Goal: Transaction & Acquisition: Obtain resource

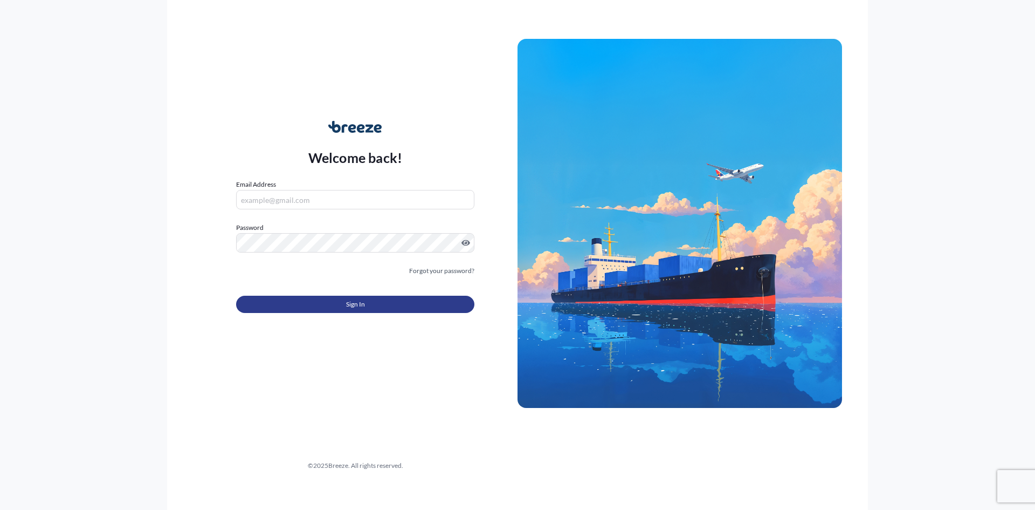
type input "[EMAIL_ADDRESS][DOMAIN_NAME]"
click at [398, 298] on button "Sign In" at bounding box center [355, 303] width 238 height 17
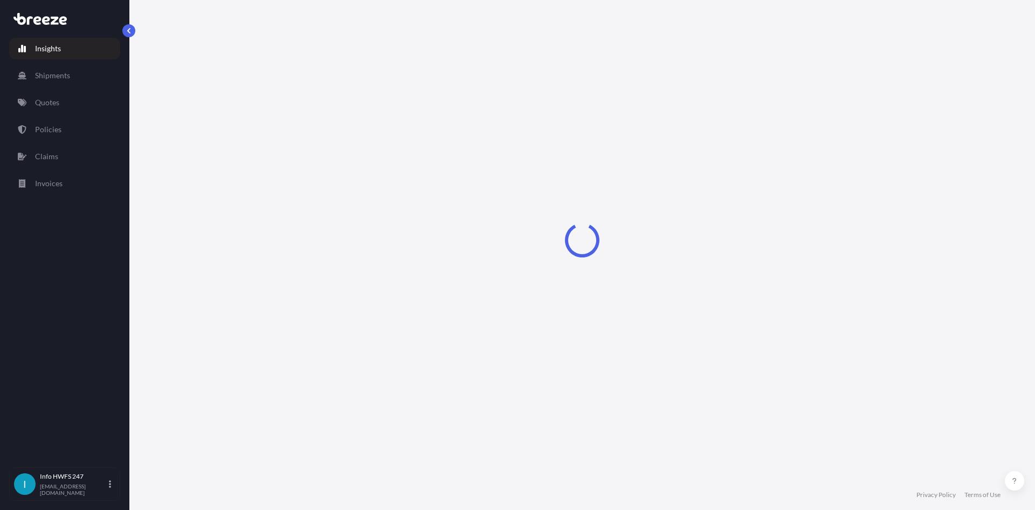
select select "2025"
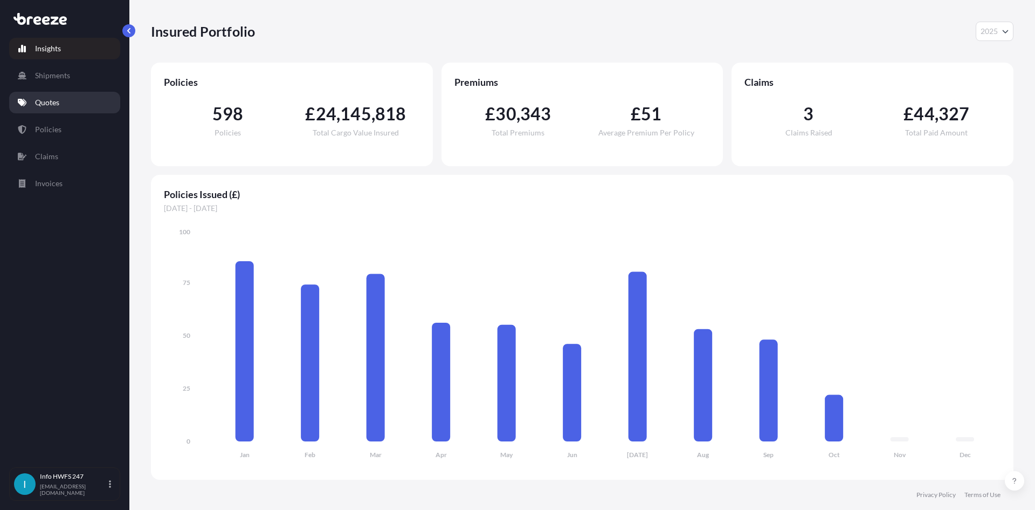
click at [61, 102] on link "Quotes" at bounding box center [64, 103] width 111 height 22
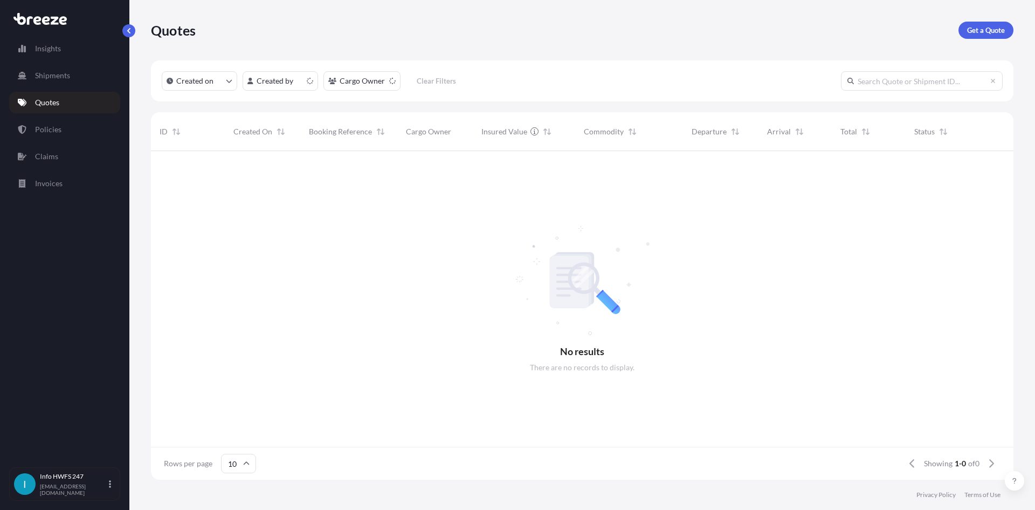
scroll to position [9, 9]
click at [987, 19] on div "Quotes Get a Quote" at bounding box center [582, 30] width 863 height 60
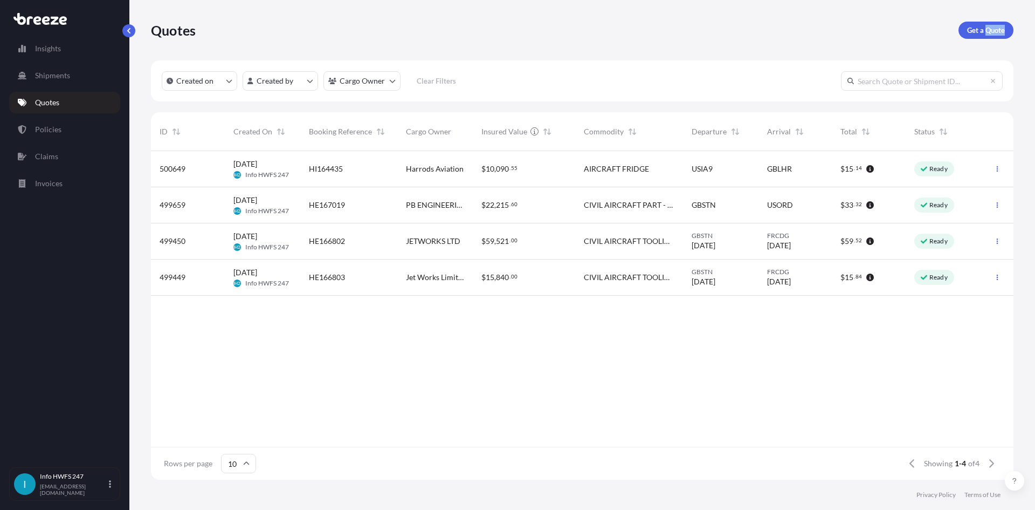
click at [987, 19] on div "Quotes Get a Quote" at bounding box center [582, 30] width 863 height 60
click at [987, 30] on p "Get a Quote" at bounding box center [986, 30] width 38 height 11
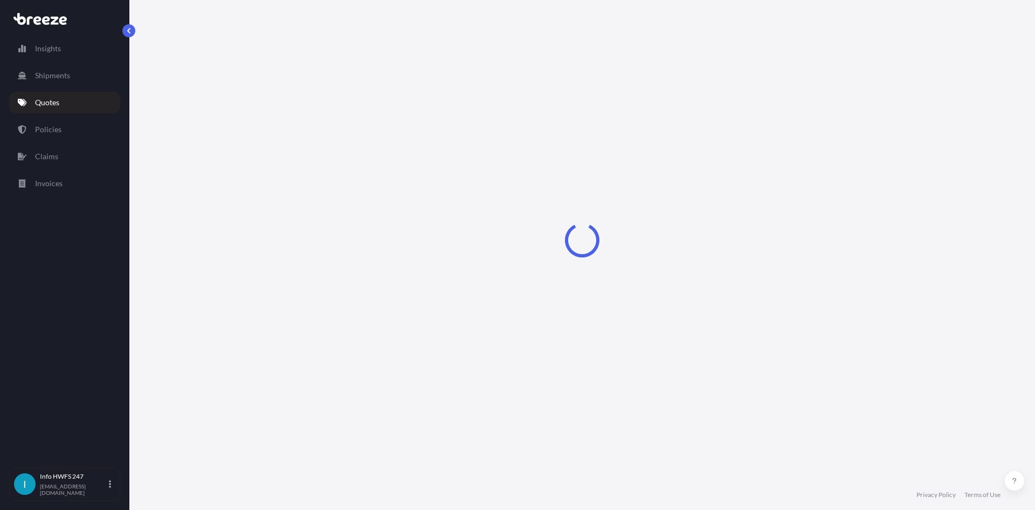
select select "Road"
select select "Air"
select select "1"
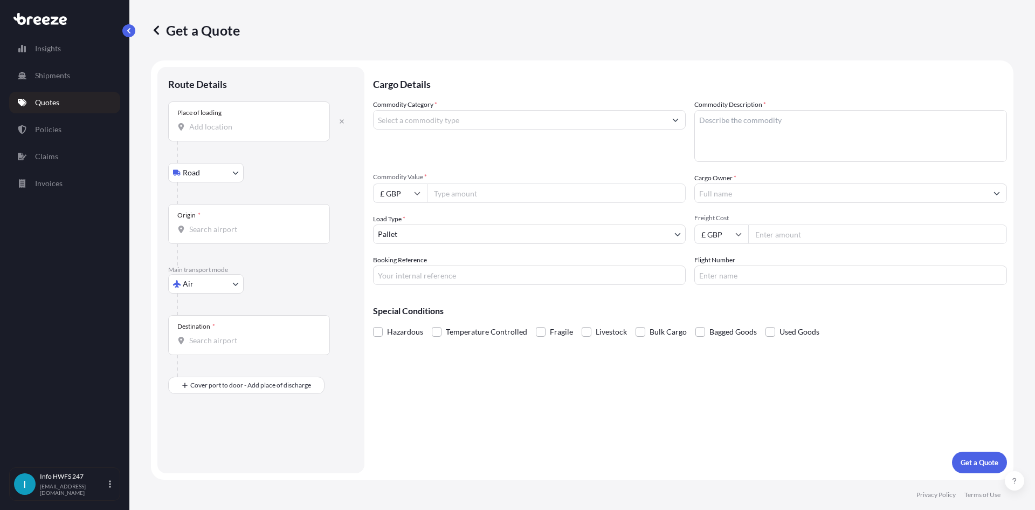
click at [262, 133] on div "Place of loading" at bounding box center [249, 121] width 162 height 40
click at [262, 132] on input "Place of loading" at bounding box center [252, 126] width 127 height 11
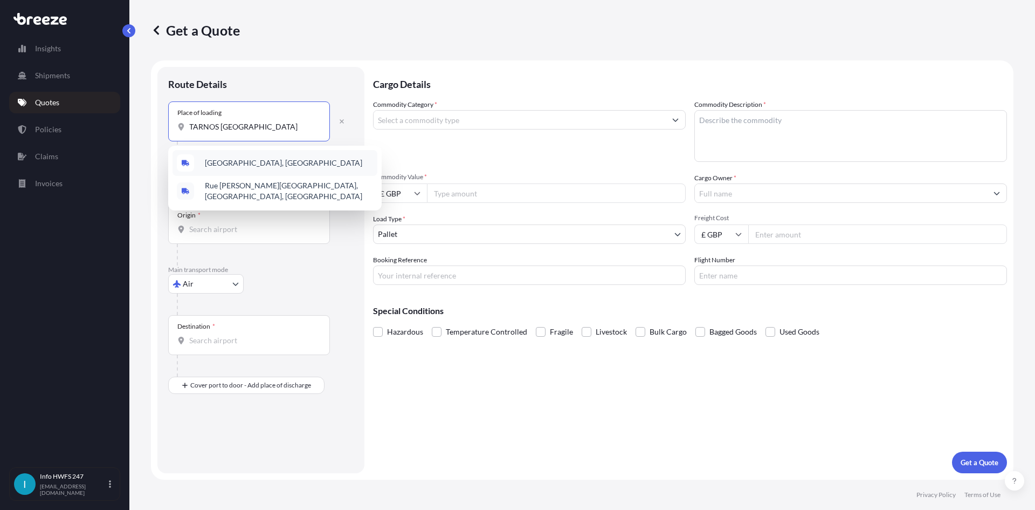
click at [265, 165] on div "[GEOGRAPHIC_DATA], [GEOGRAPHIC_DATA]" at bounding box center [275, 163] width 205 height 26
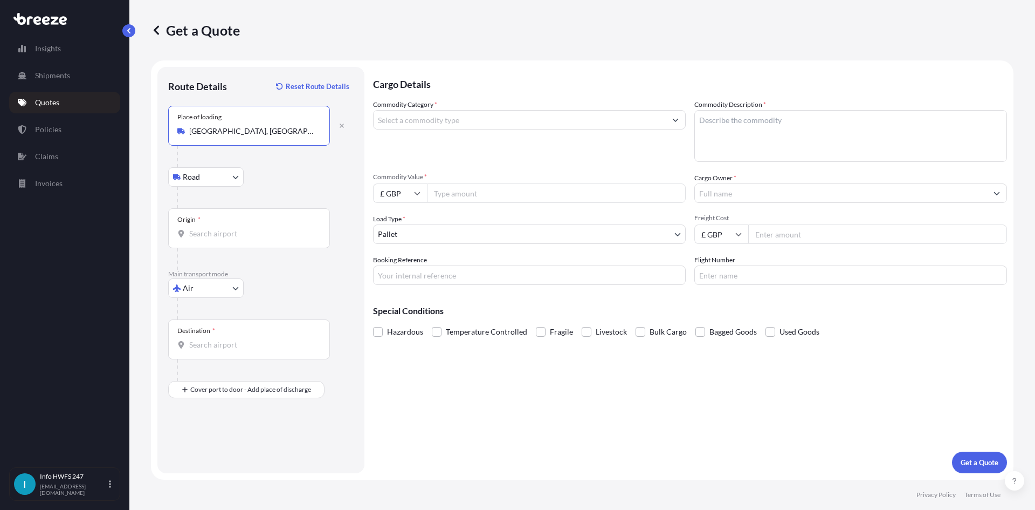
type input "[GEOGRAPHIC_DATA], [GEOGRAPHIC_DATA]"
click at [253, 235] on input "Origin *" at bounding box center [252, 233] width 127 height 11
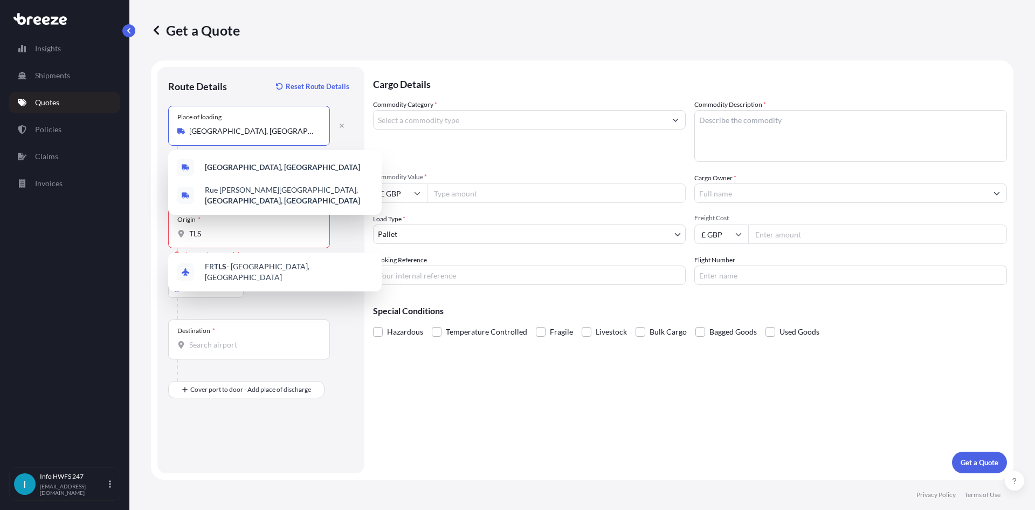
drag, startPoint x: 258, startPoint y: 130, endPoint x: 79, endPoint y: 105, distance: 180.3
click at [79, 105] on div "Insights Shipments Quotes Policies Claims Invoices I Info HWFS 247 [EMAIL_ADDRE…" at bounding box center [517, 255] width 1035 height 510
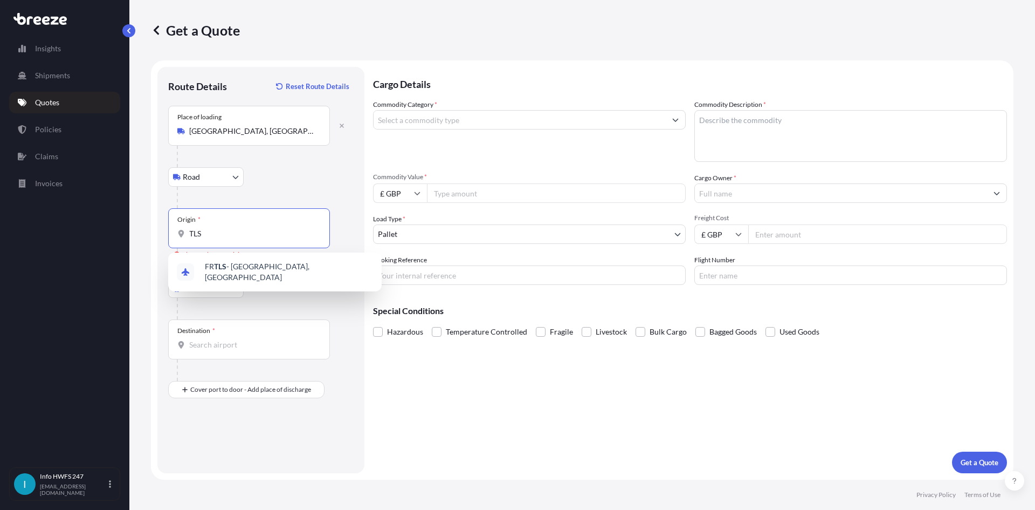
click at [235, 235] on input "TLS" at bounding box center [252, 233] width 127 height 11
click at [256, 272] on span "FR TLS - [GEOGRAPHIC_DATA], [GEOGRAPHIC_DATA]" at bounding box center [289, 272] width 168 height 22
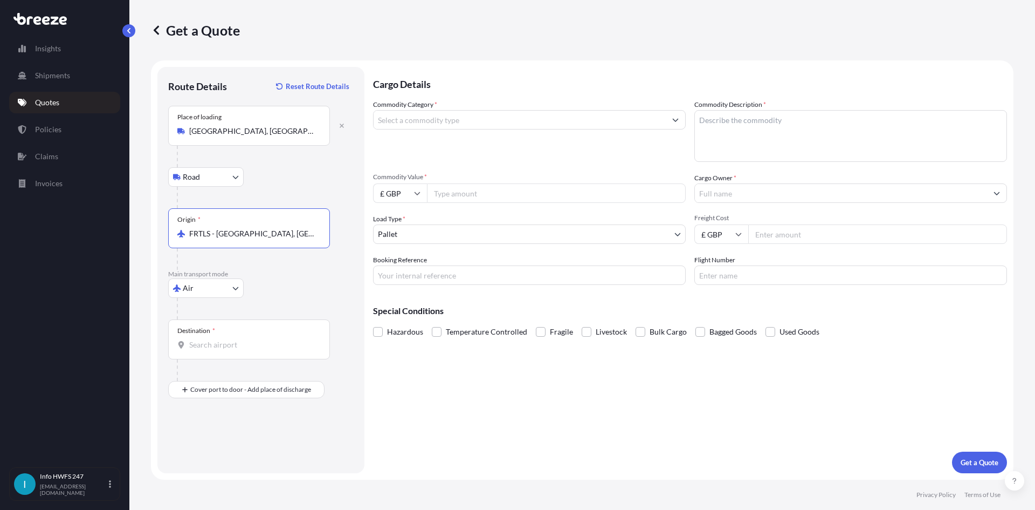
click at [221, 350] on div "Destination *" at bounding box center [249, 339] width 162 height 40
click at [221, 350] on input "Destination *" at bounding box center [252, 344] width 127 height 11
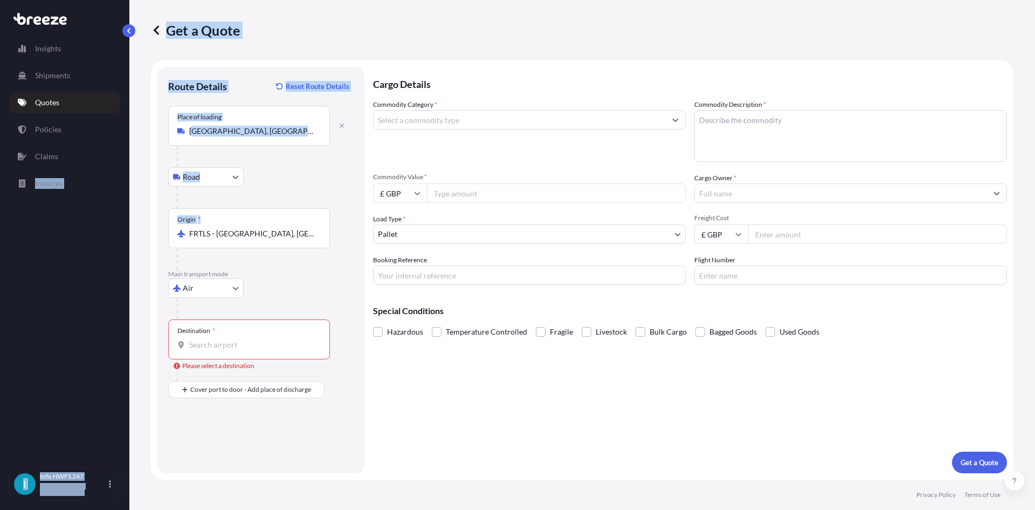
drag, startPoint x: 297, startPoint y: 240, endPoint x: 1, endPoint y: 244, distance: 296.0
click at [1, 244] on div "Insights Shipments Quotes Policies Claims Invoices I Info HWFS 247 [EMAIL_ADDRE…" at bounding box center [517, 255] width 1035 height 510
click at [211, 238] on input "FRTLS - [GEOGRAPHIC_DATA], [GEOGRAPHIC_DATA]" at bounding box center [252, 233] width 127 height 11
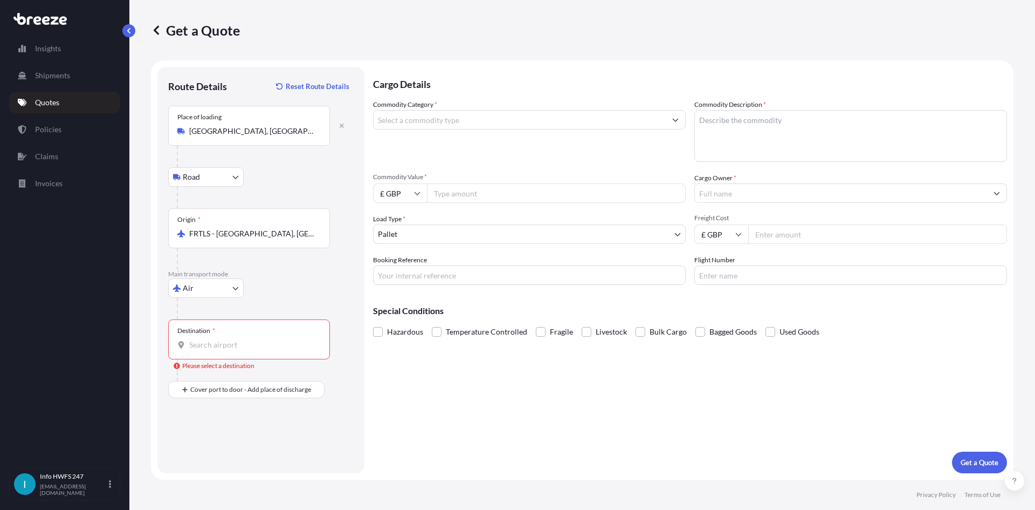
click at [211, 238] on input "FRTLS - [GEOGRAPHIC_DATA], [GEOGRAPHIC_DATA]" at bounding box center [252, 233] width 127 height 11
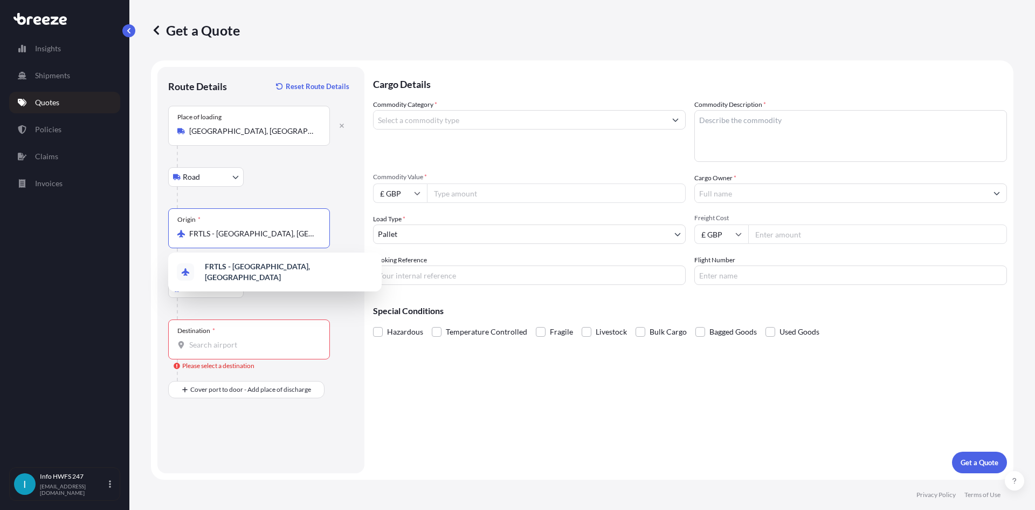
click at [211, 238] on input "FRTLS - [GEOGRAPHIC_DATA], [GEOGRAPHIC_DATA]" at bounding box center [252, 233] width 127 height 11
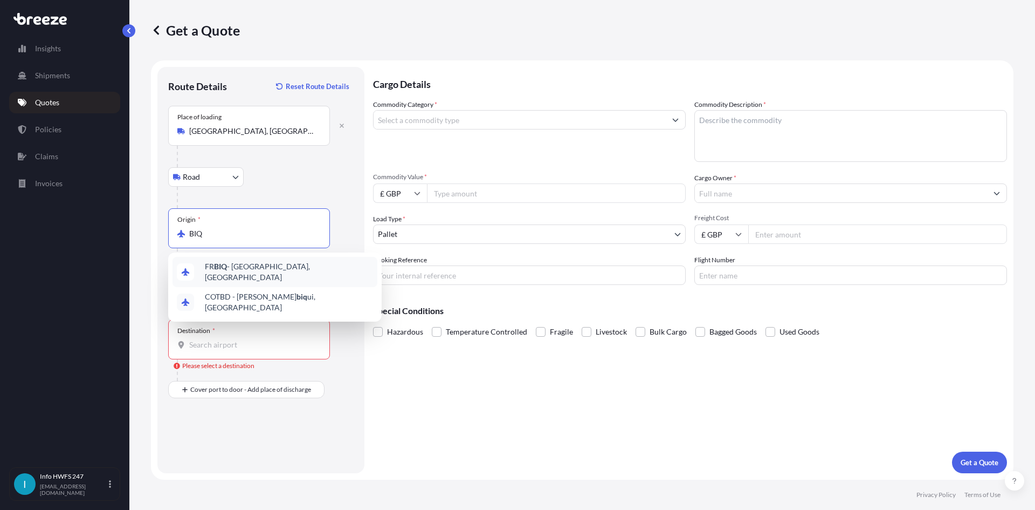
click at [237, 272] on span "FR BIQ - [GEOGRAPHIC_DATA], [GEOGRAPHIC_DATA]" at bounding box center [289, 272] width 168 height 22
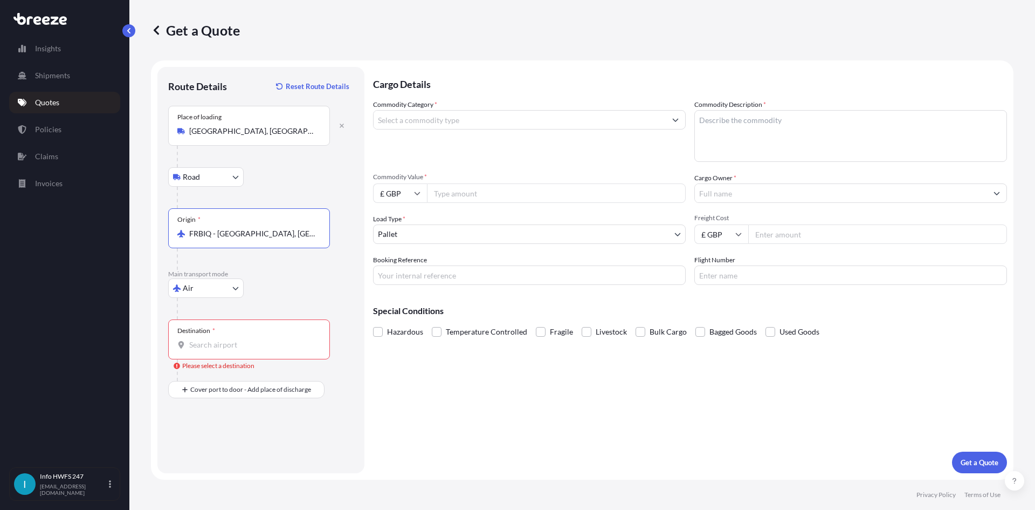
type input "FRBIQ - [GEOGRAPHIC_DATA], [GEOGRAPHIC_DATA]"
click at [229, 354] on div "Destination *" at bounding box center [249, 339] width 162 height 40
click at [229, 350] on input "Destination * Please select a destination" at bounding box center [252, 344] width 127 height 11
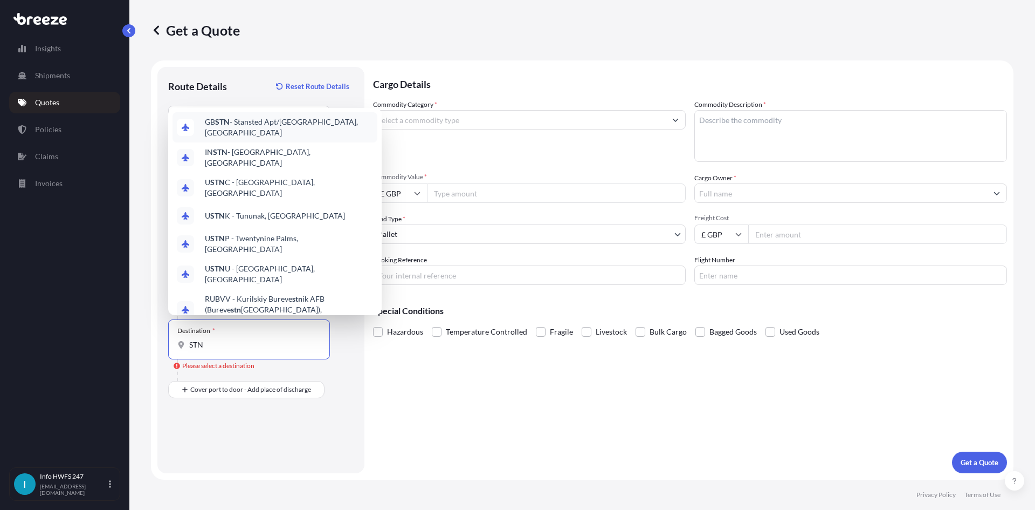
click at [254, 138] on span "GB STN - Stansted Apt/[GEOGRAPHIC_DATA], [GEOGRAPHIC_DATA]" at bounding box center [289, 127] width 168 height 22
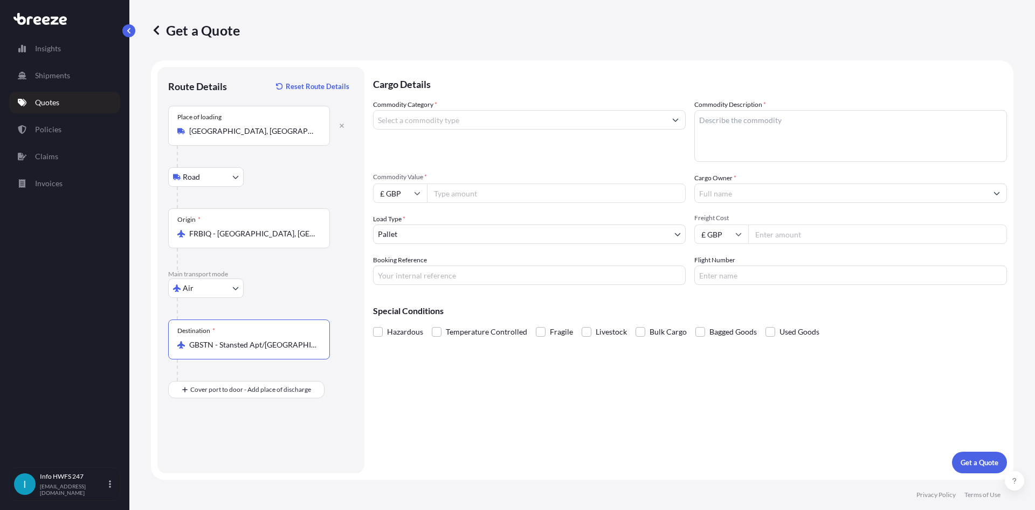
type input "GBSTN - Stansted Apt/[GEOGRAPHIC_DATA], [GEOGRAPHIC_DATA]"
click at [241, 455] on div "Place of Discharge" at bounding box center [249, 442] width 162 height 40
click at [241, 452] on input "Place of Discharge" at bounding box center [252, 447] width 127 height 11
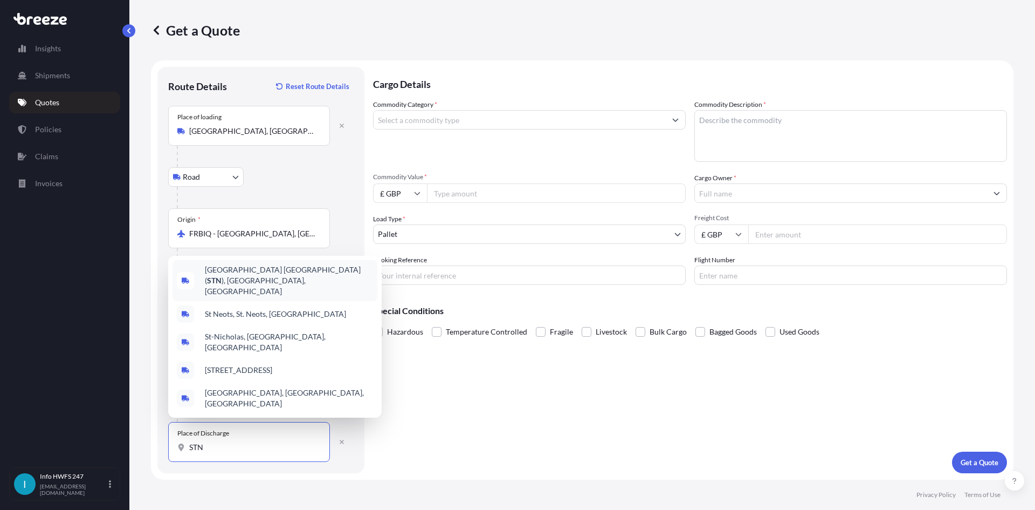
click at [336, 288] on span "[GEOGRAPHIC_DATA] ( STN ), [GEOGRAPHIC_DATA], [GEOGRAPHIC_DATA]" at bounding box center [289, 280] width 168 height 32
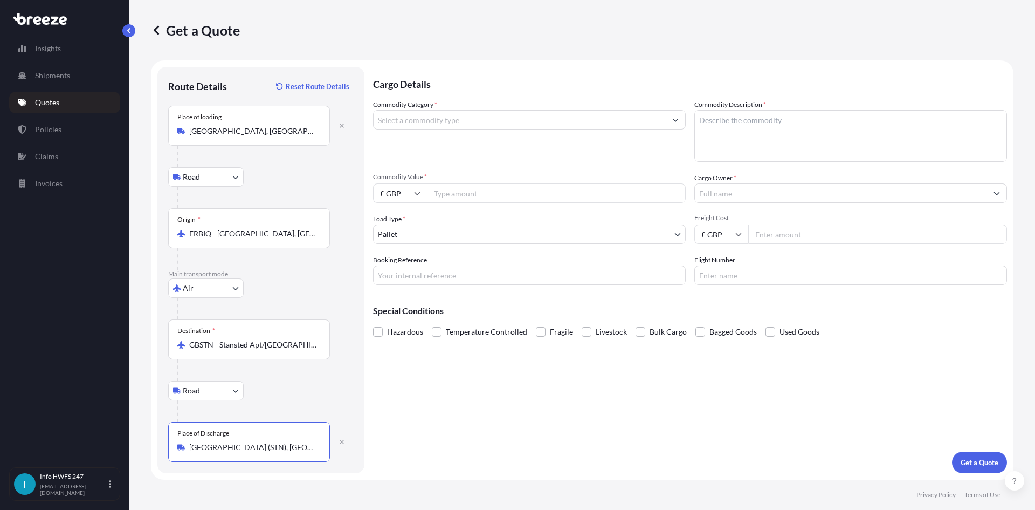
type input "[GEOGRAPHIC_DATA] (STN), [GEOGRAPHIC_DATA], [GEOGRAPHIC_DATA]"
click at [448, 123] on input "Commodity Category *" at bounding box center [520, 119] width 292 height 19
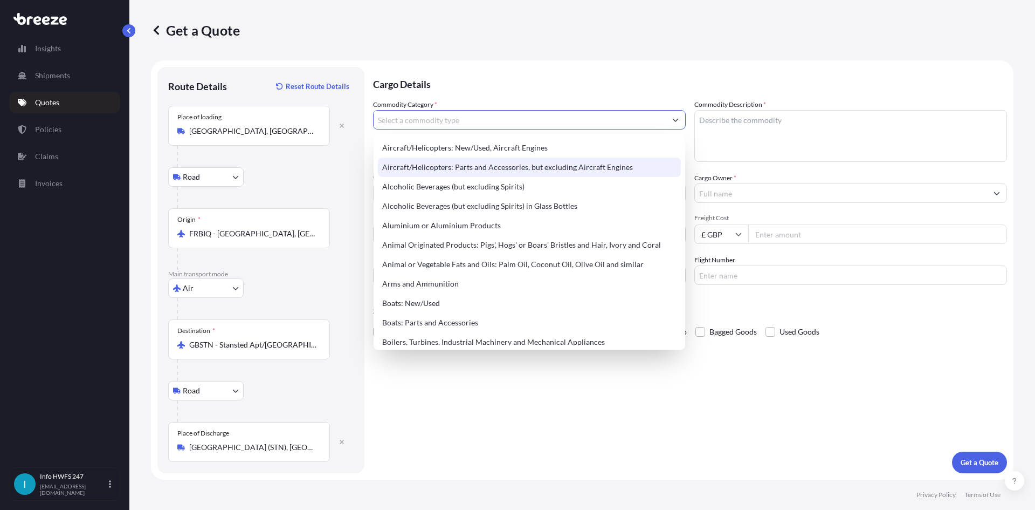
click at [480, 165] on div "Aircraft/Helicopters: Parts and Accessories, but excluding Aircraft Engines" at bounding box center [529, 166] width 303 height 19
type input "Aircraft/Helicopters: Parts and Accessories, but excluding Aircraft Engines"
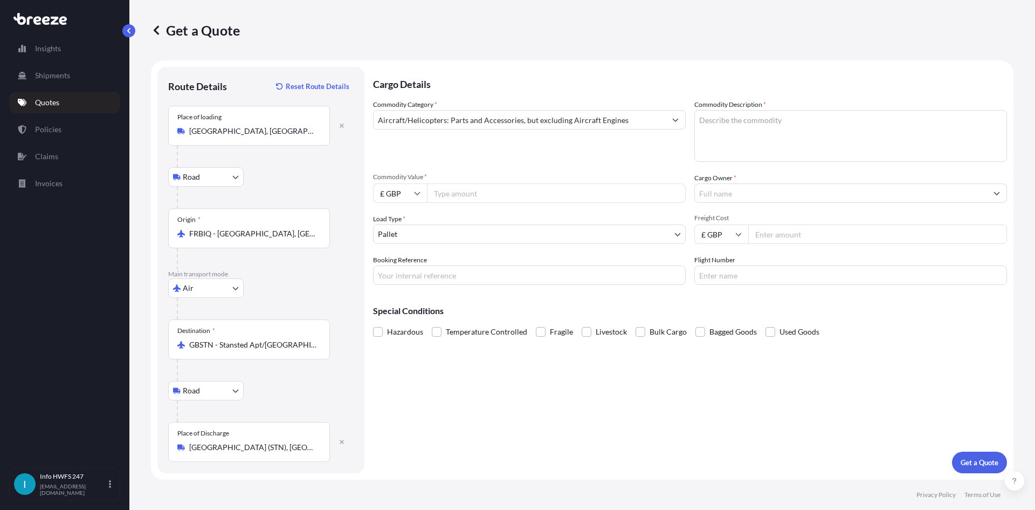
click at [802, 139] on textarea "Commodity Description *" at bounding box center [850, 136] width 313 height 52
click at [802, 127] on textarea "Commodity Description *" at bounding box center [850, 136] width 313 height 52
paste textarea "PUMP AND METERING VALVE ASSY - ADJUSTED"
type textarea "PUMP AND METERING VALVE ASSY - ADJUSTED"
click at [402, 194] on input "£ GBP" at bounding box center [400, 192] width 54 height 19
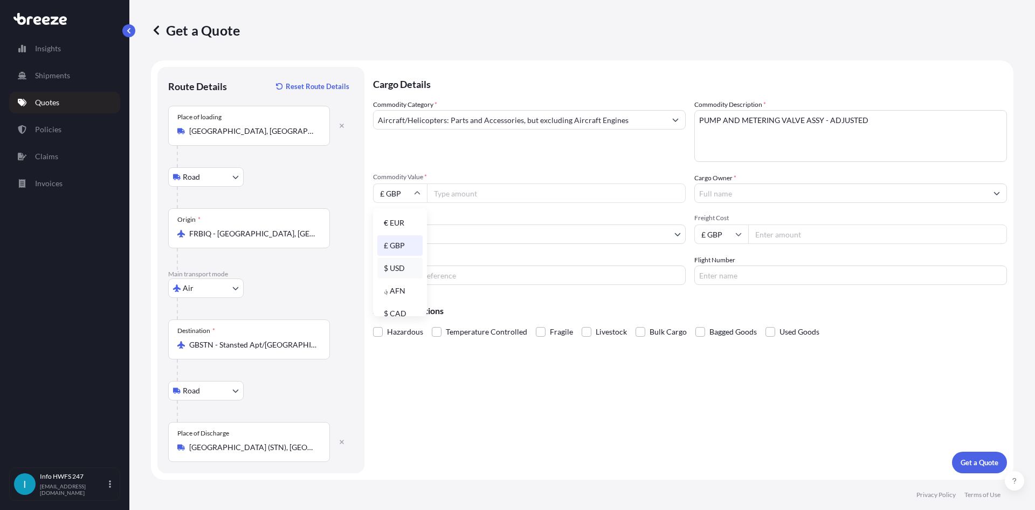
click at [404, 271] on div "$ USD" at bounding box center [399, 268] width 45 height 20
type input "$ USD"
drag, startPoint x: 474, startPoint y: 190, endPoint x: 700, endPoint y: 206, distance: 226.5
click at [474, 189] on input "Commodity Value *" at bounding box center [556, 192] width 259 height 19
paste input "18126.79"
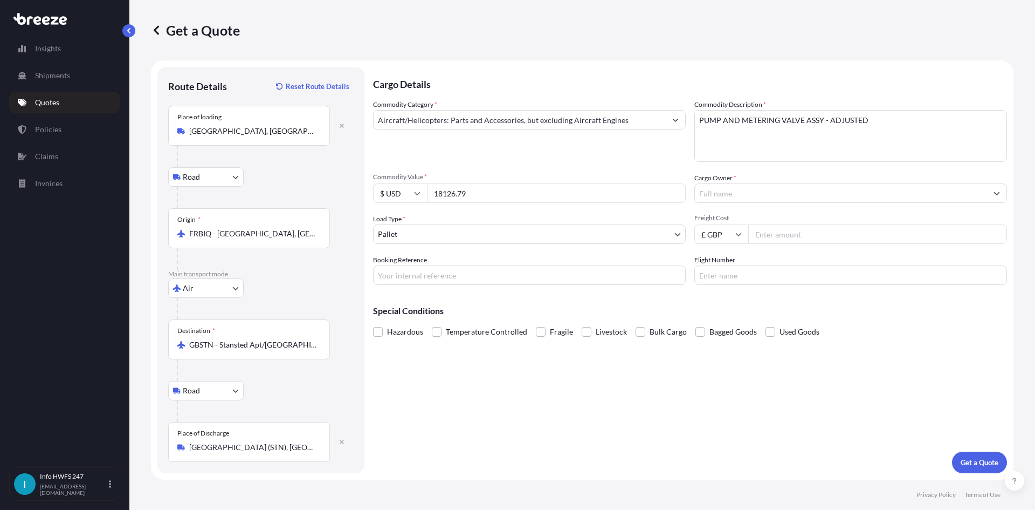
type input "18126.79"
click at [747, 194] on input "Cargo Owner *" at bounding box center [841, 192] width 292 height 19
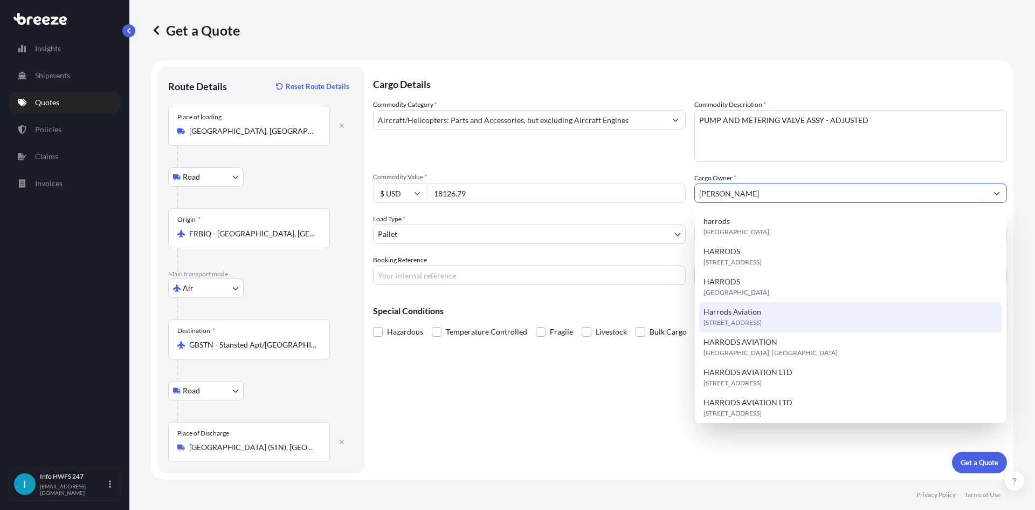
click at [762, 318] on span "[STREET_ADDRESS]" at bounding box center [733, 322] width 58 height 11
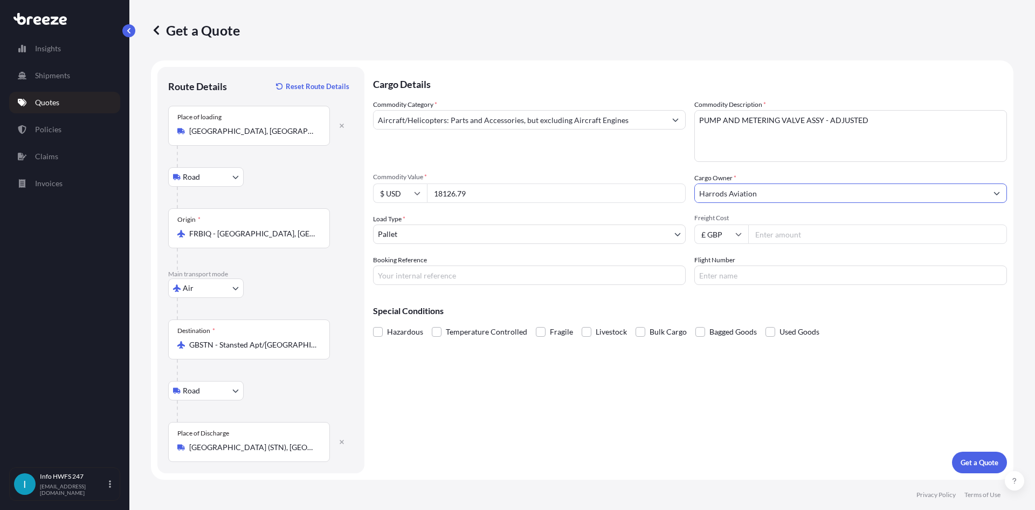
type input "Harrods Aviation"
drag, startPoint x: 398, startPoint y: 278, endPoint x: 417, endPoint y: 283, distance: 19.5
click at [398, 278] on input "Booking Reference" at bounding box center [529, 274] width 313 height 19
drag, startPoint x: 478, startPoint y: 279, endPoint x: 738, endPoint y: 286, distance: 260.0
click at [478, 278] on input "Booking Reference" at bounding box center [529, 274] width 313 height 19
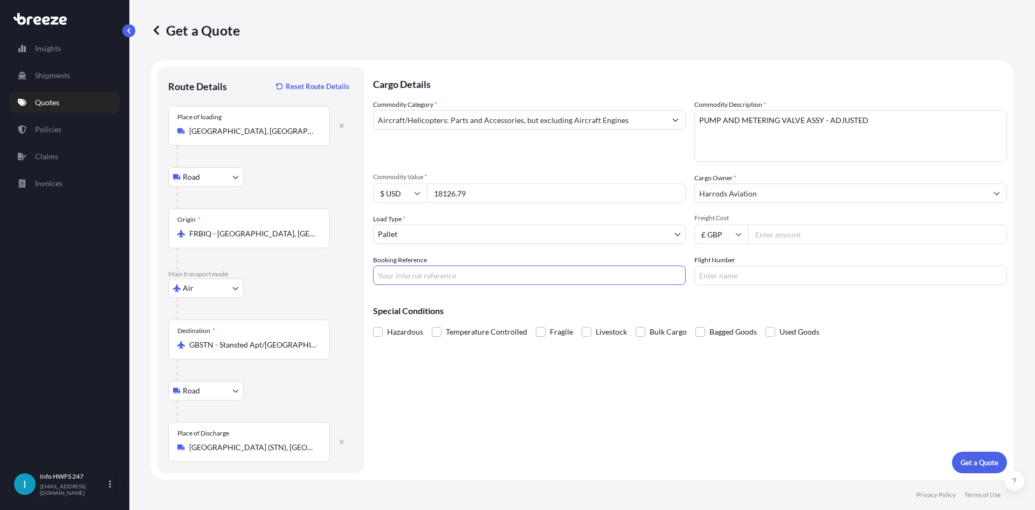
paste input "HI167926"
type input "HI167926"
click at [747, 277] on input "Flight Number" at bounding box center [850, 274] width 313 height 19
type input "FEDEX"
click at [382, 331] on span at bounding box center [378, 332] width 10 height 10
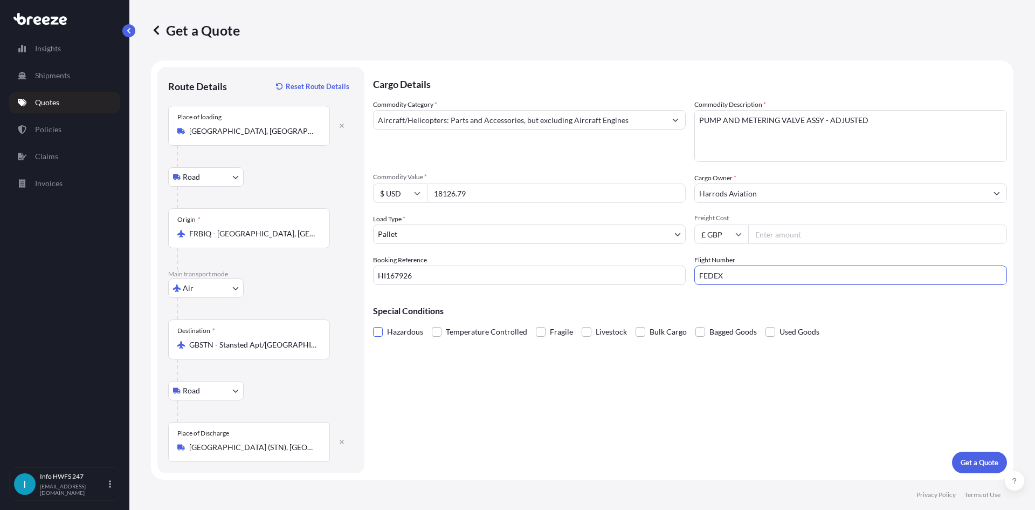
click at [373, 324] on input "Hazardous" at bounding box center [373, 324] width 0 height 0
click at [781, 403] on div "Cargo Details Commodity Category * Aircraft/Helicopters: Parts and Accessories,…" at bounding box center [690, 270] width 634 height 406
click at [965, 457] on p "Get a Quote" at bounding box center [980, 462] width 38 height 11
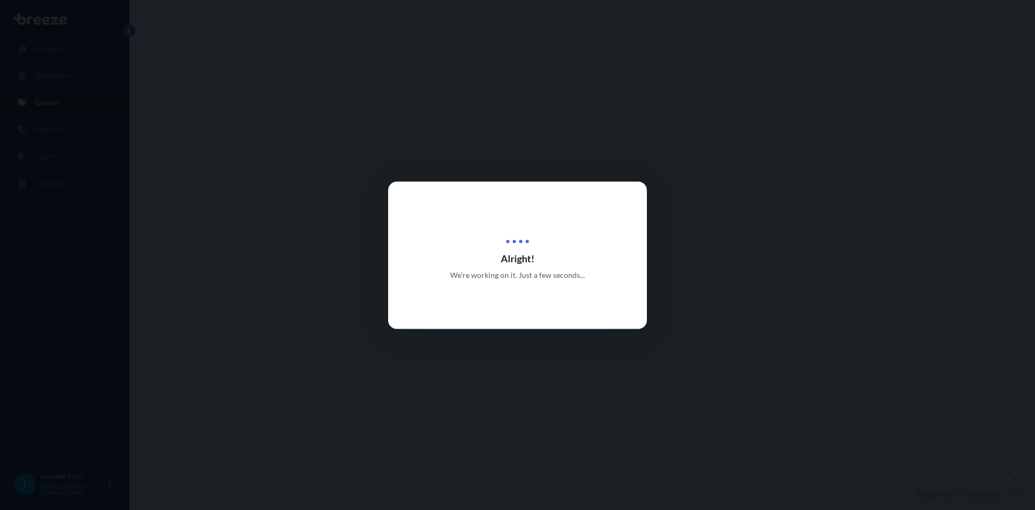
select select "Road"
select select "Air"
select select "Road"
select select "1"
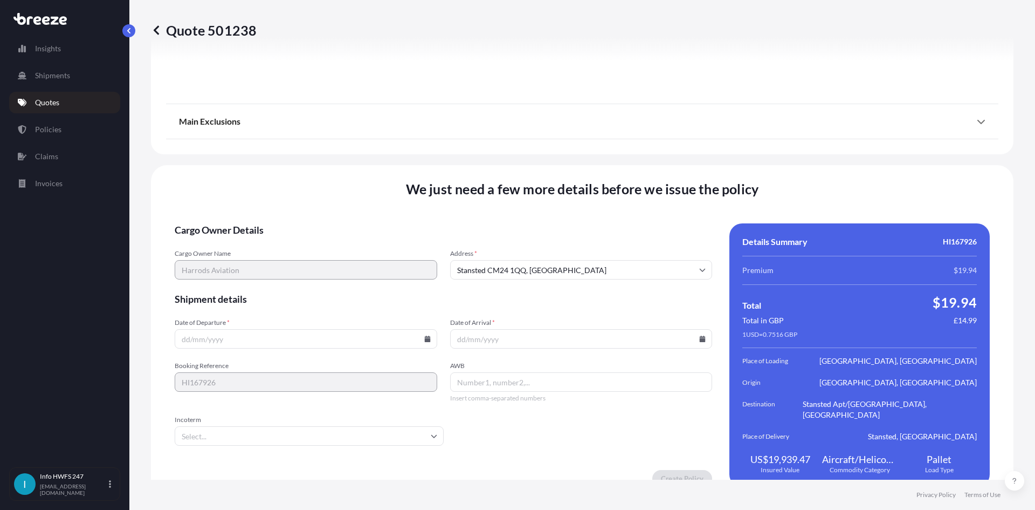
scroll to position [1467, 0]
click at [420, 328] on input "Date of Departure *" at bounding box center [306, 337] width 263 height 19
click at [426, 334] on icon at bounding box center [427, 337] width 6 height 6
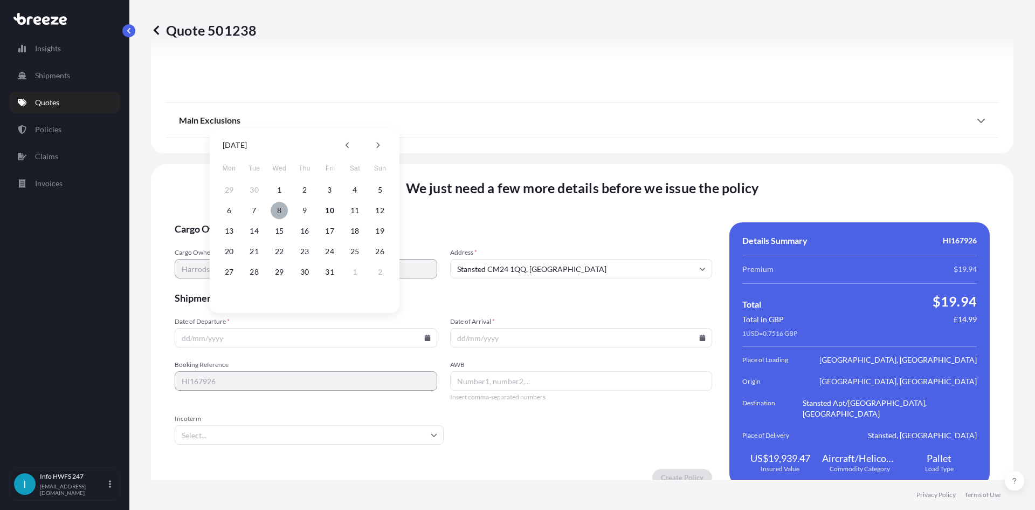
click at [283, 207] on button "8" at bounding box center [279, 210] width 17 height 17
type input "[DATE]"
click at [559, 328] on input "Date of Arrival *" at bounding box center [581, 337] width 263 height 19
click at [702, 328] on input "Date of Arrival *" at bounding box center [581, 337] width 263 height 19
click at [700, 334] on icon at bounding box center [703, 337] width 6 height 6
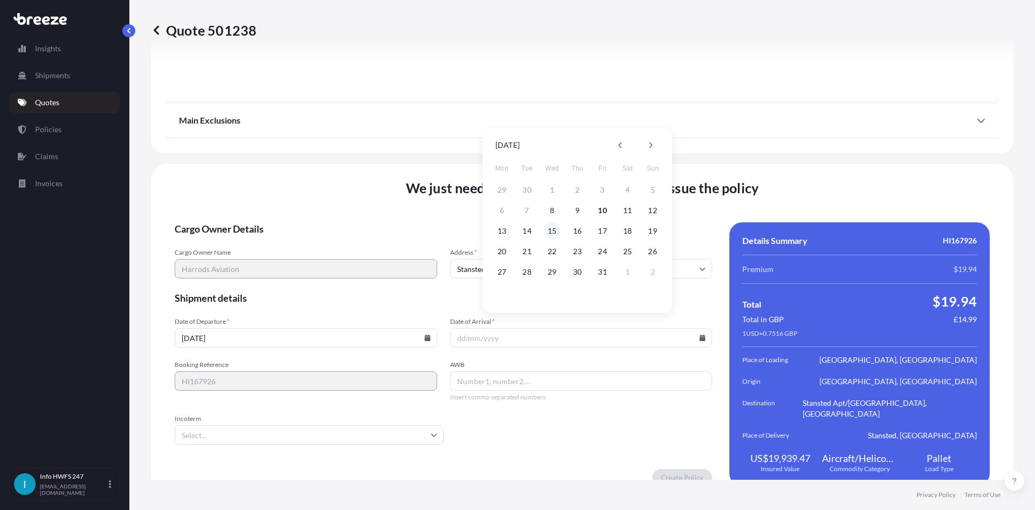
click at [553, 228] on button "15" at bounding box center [552, 230] width 17 height 17
type input "[DATE]"
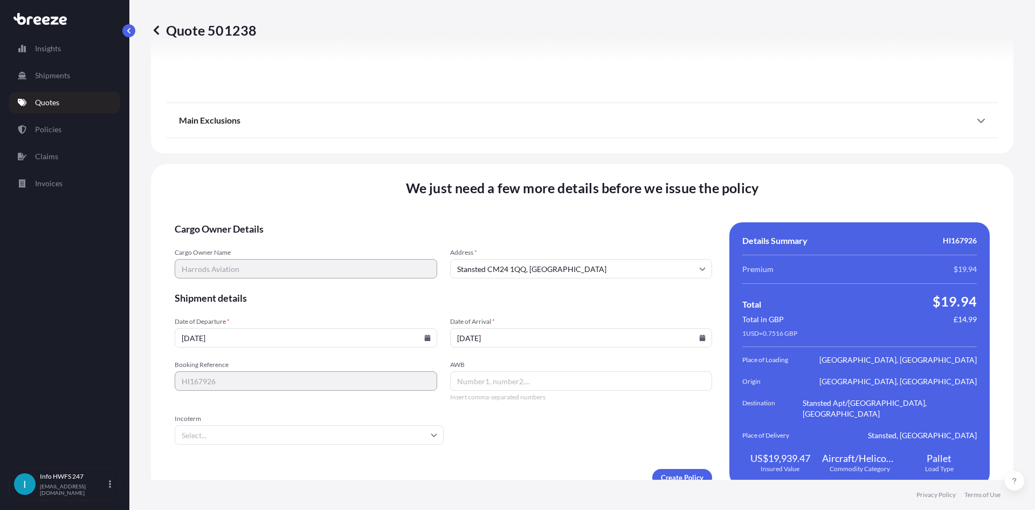
click at [500, 375] on input "AWB" at bounding box center [581, 380] width 263 height 19
click at [493, 371] on input "AWB" at bounding box center [581, 380] width 263 height 19
paste input "884966489936"
type input "884966489936"
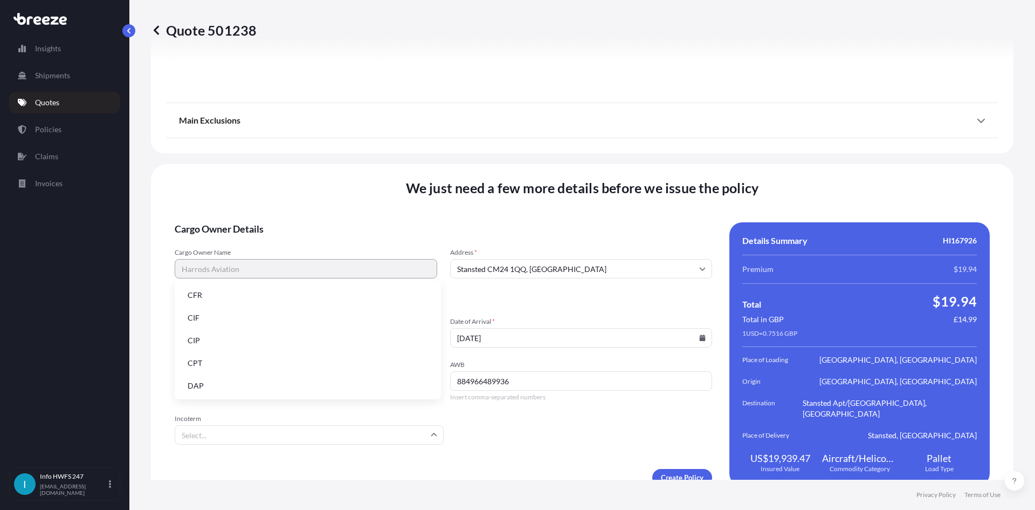
click at [246, 425] on input "Incoterm" at bounding box center [309, 434] width 269 height 19
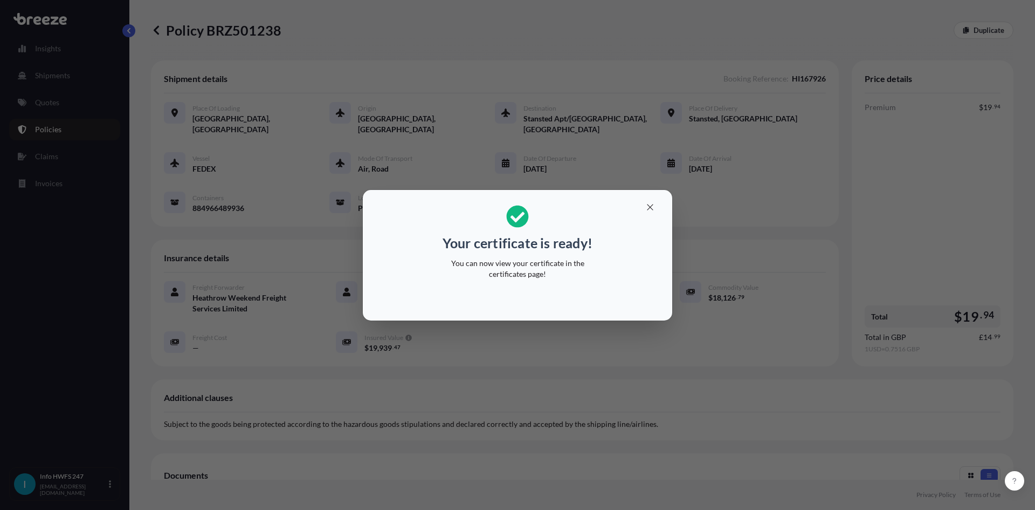
click at [650, 207] on icon "button" at bounding box center [650, 207] width 6 height 6
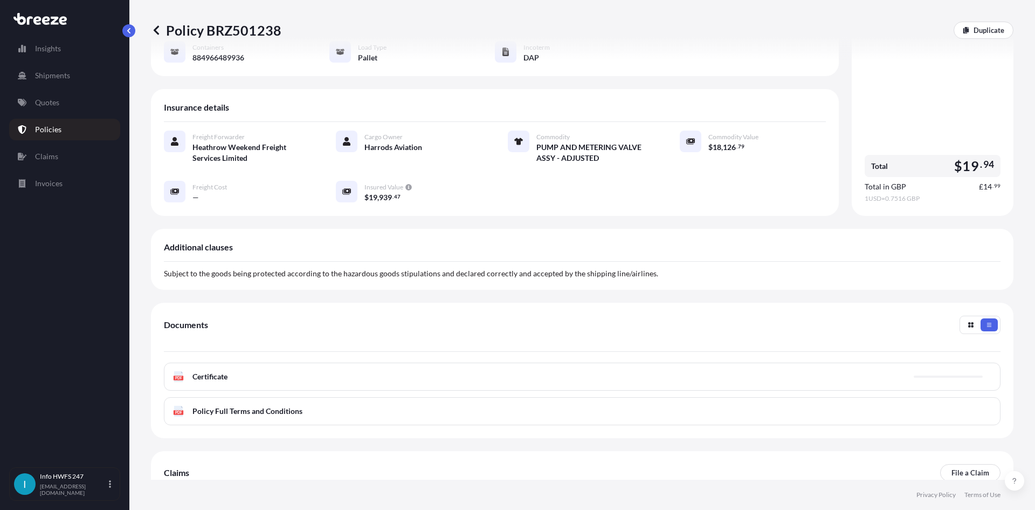
scroll to position [162, 0]
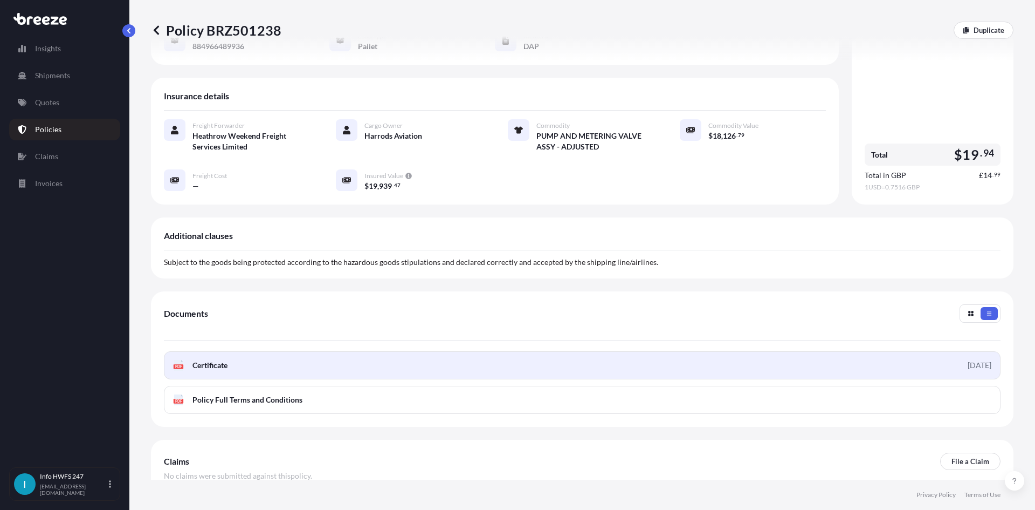
click at [232, 351] on link "PDF Certificate [DATE]" at bounding box center [582, 365] width 837 height 28
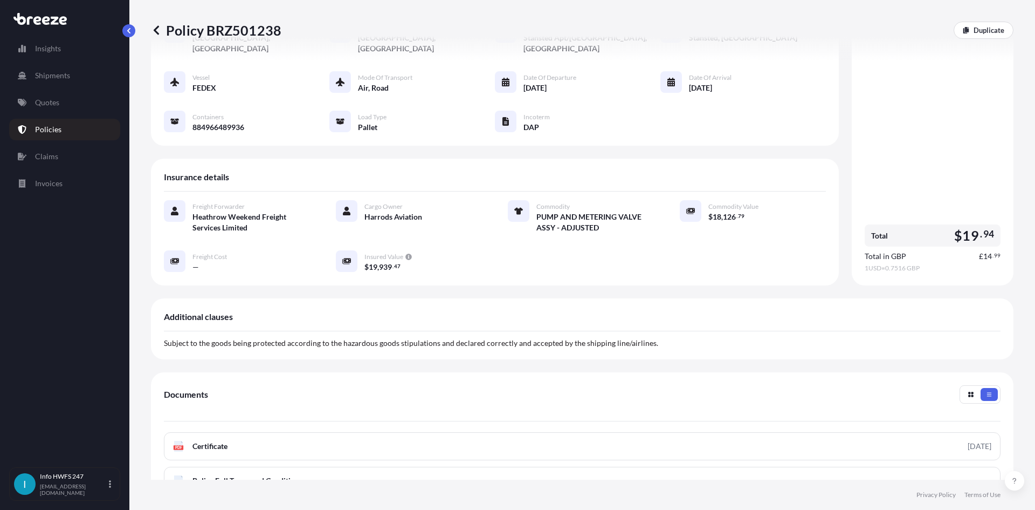
scroll to position [0, 0]
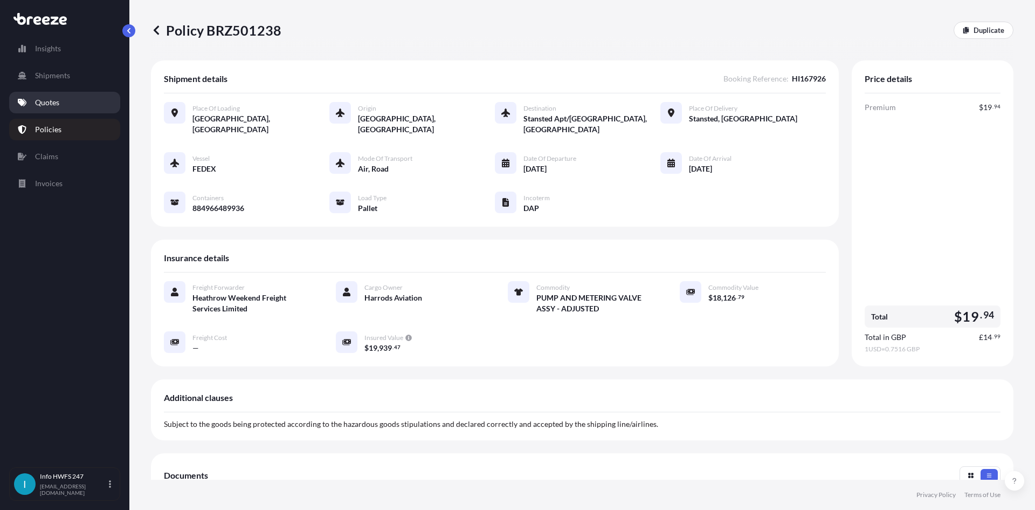
click at [54, 101] on p "Quotes" at bounding box center [47, 102] width 24 height 11
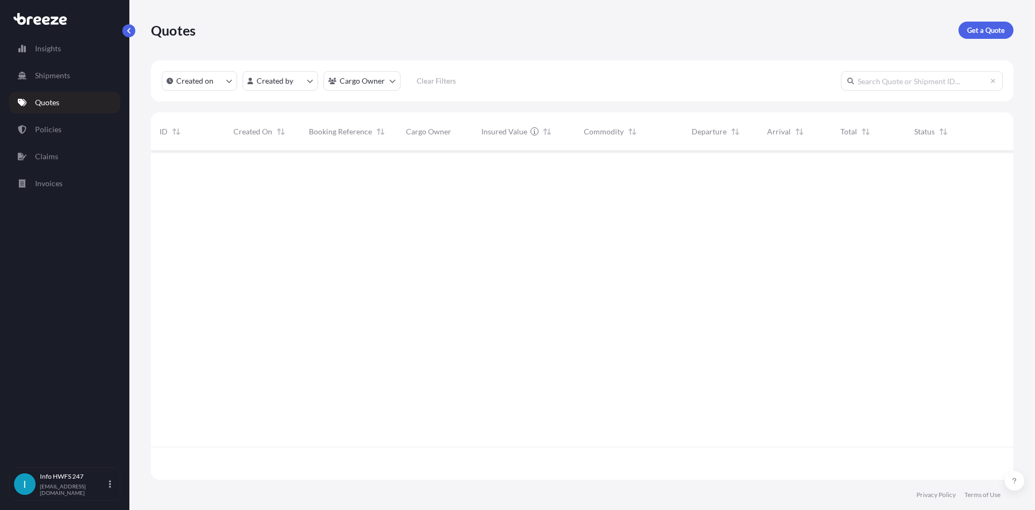
scroll to position [326, 855]
click at [998, 24] on link "Get a Quote" at bounding box center [986, 30] width 55 height 17
select select "Road"
select select "Air"
select select "1"
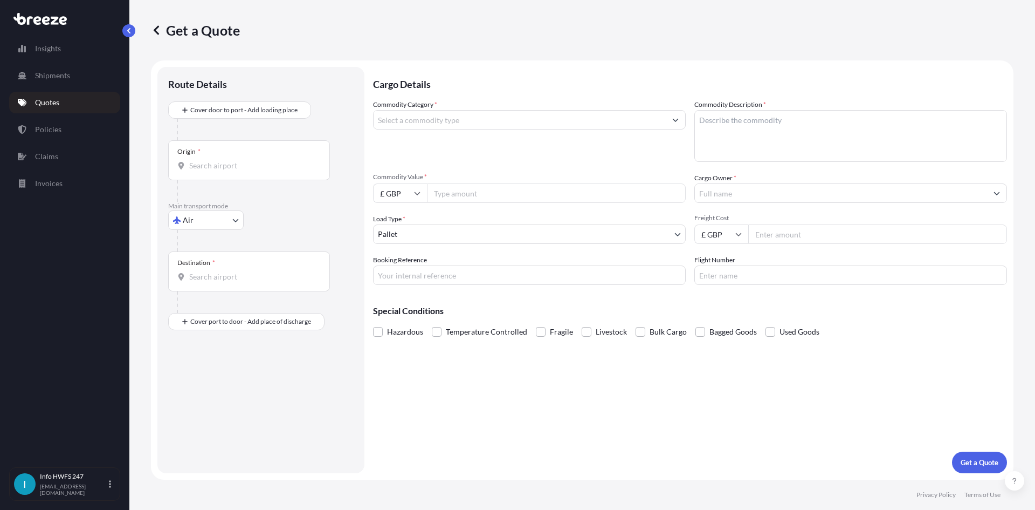
click at [230, 98] on div "Route Details" at bounding box center [260, 90] width 185 height 24
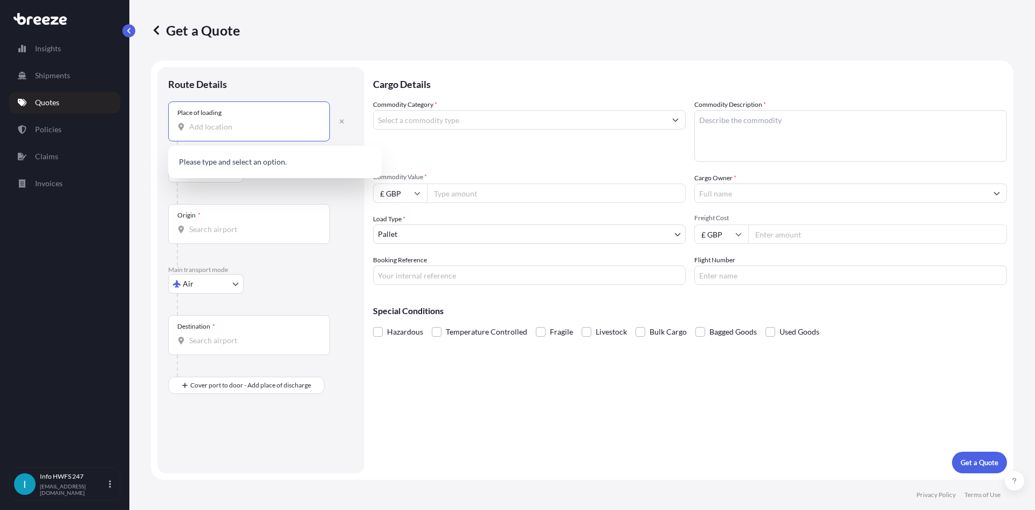
click at [269, 122] on input "Place of loading" at bounding box center [252, 126] width 127 height 11
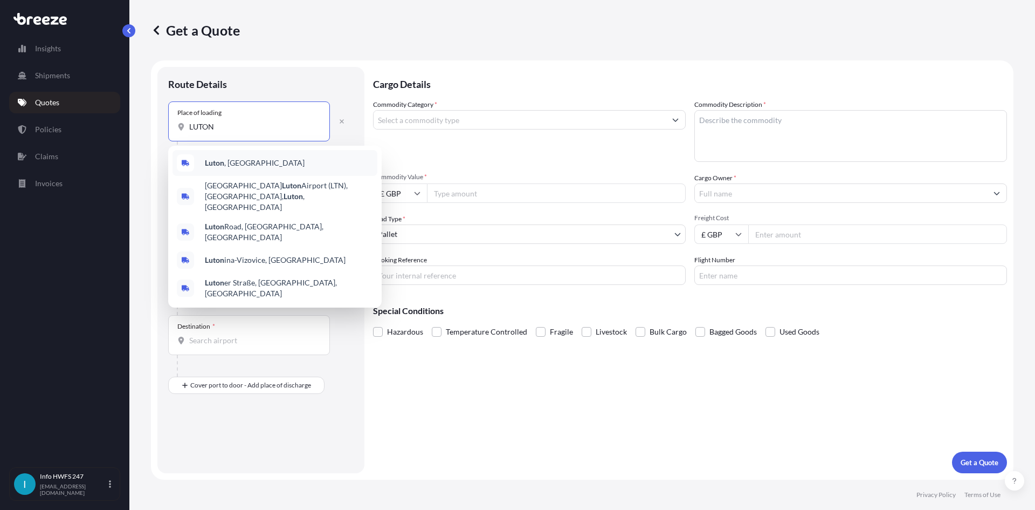
click at [246, 171] on div "[GEOGRAPHIC_DATA] , [GEOGRAPHIC_DATA]" at bounding box center [275, 163] width 205 height 26
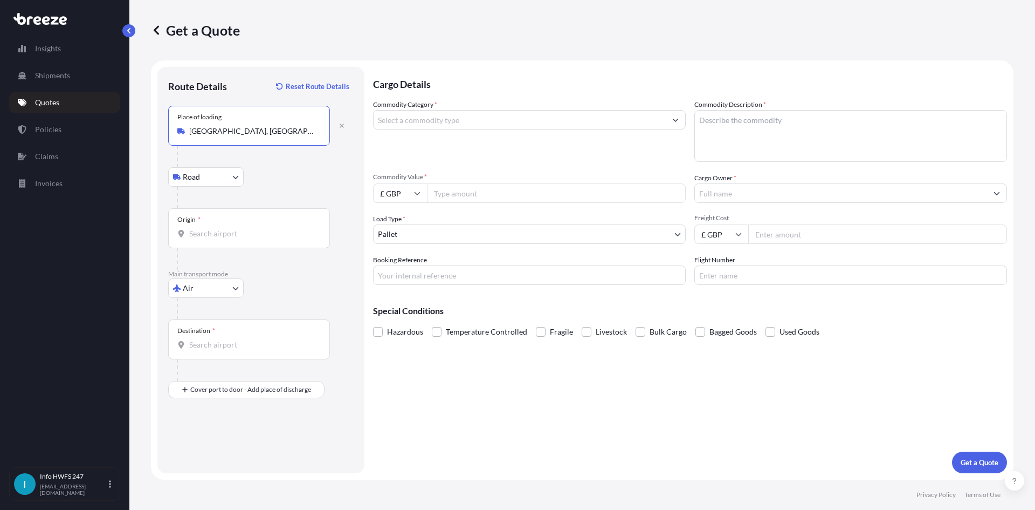
type input "[GEOGRAPHIC_DATA], [GEOGRAPHIC_DATA]"
click at [240, 228] on div "Origin *" at bounding box center [249, 228] width 162 height 40
click at [240, 228] on input "Origin *" at bounding box center [252, 233] width 127 height 11
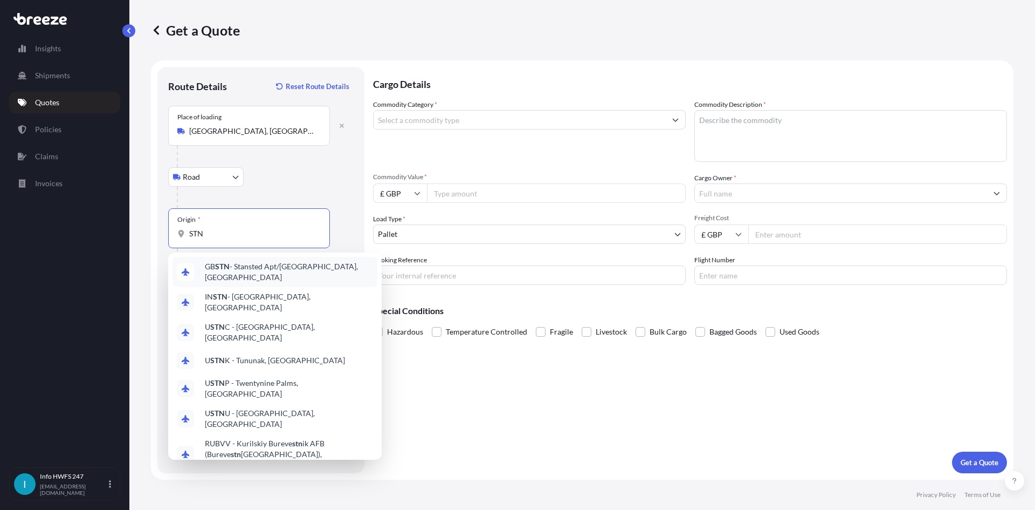
click at [249, 274] on span "GB STN - Stansted Apt/[GEOGRAPHIC_DATA], [GEOGRAPHIC_DATA]" at bounding box center [289, 272] width 168 height 22
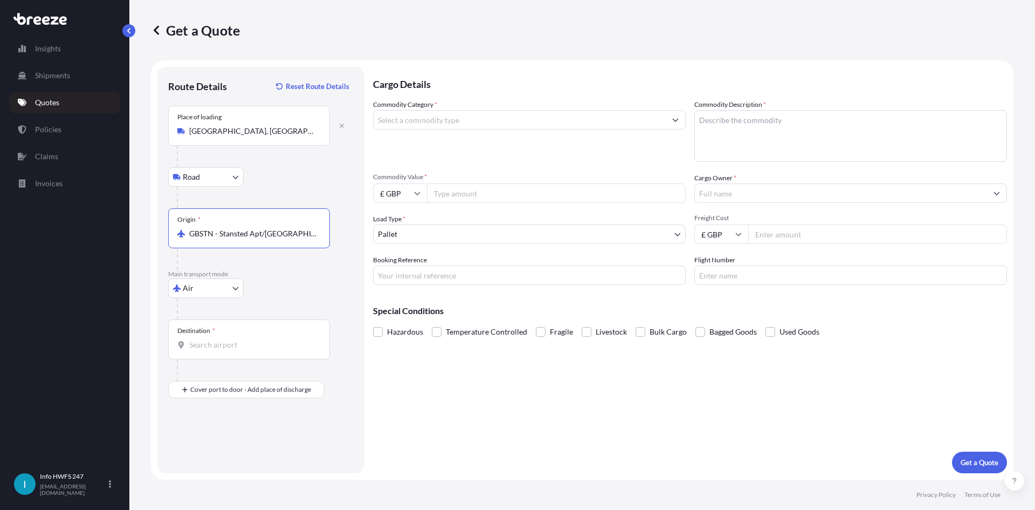
type input "GBSTN - Stansted Apt/[GEOGRAPHIC_DATA], [GEOGRAPHIC_DATA]"
click at [238, 327] on div "Destination *" at bounding box center [249, 339] width 162 height 40
click at [238, 339] on input "Destination *" at bounding box center [252, 344] width 127 height 11
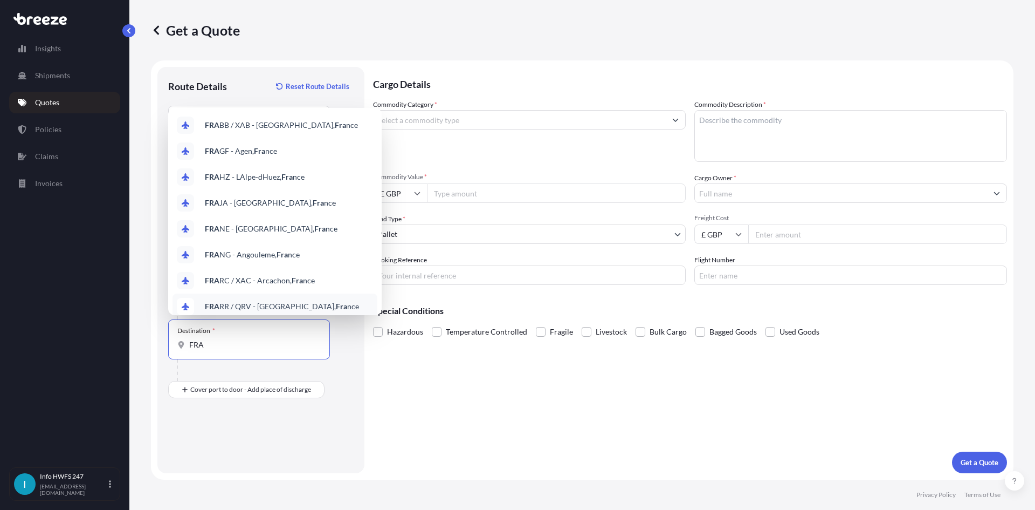
click at [190, 351] on div "Destination * FRA" at bounding box center [249, 339] width 162 height 40
click at [190, 350] on input "FRA" at bounding box center [252, 344] width 127 height 11
click at [185, 347] on div "FRA" at bounding box center [248, 344] width 143 height 11
click at [189, 347] on input "FRA" at bounding box center [252, 344] width 127 height 11
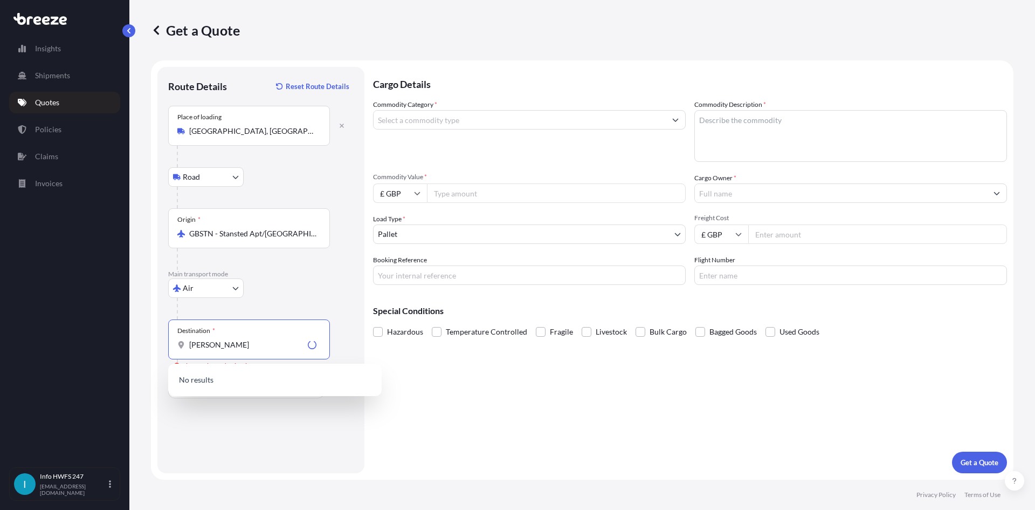
drag, startPoint x: 220, startPoint y: 348, endPoint x: 113, endPoint y: 328, distance: 109.0
click at [114, 329] on div "Insights Shipments Quotes Policies Claims Invoices I Info HWFS 247 [EMAIL_ADDRE…" at bounding box center [517, 255] width 1035 height 510
click at [259, 379] on span "DEFRA - [GEOGRAPHIC_DATA], [GEOGRAPHIC_DATA]" at bounding box center [289, 383] width 168 height 22
type input "DEFRA - [GEOGRAPHIC_DATA], [GEOGRAPHIC_DATA]"
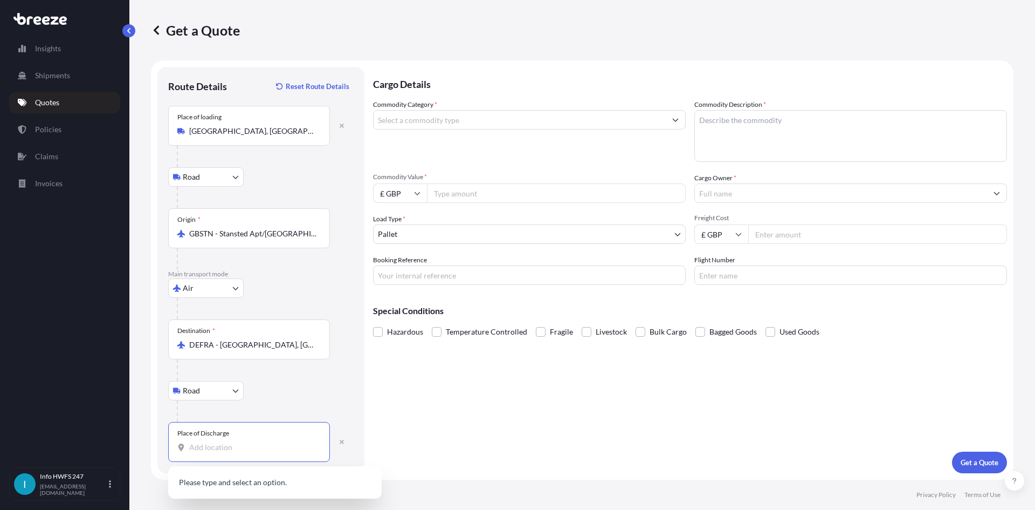
click at [257, 445] on input "Place of Discharge" at bounding box center [252, 447] width 127 height 11
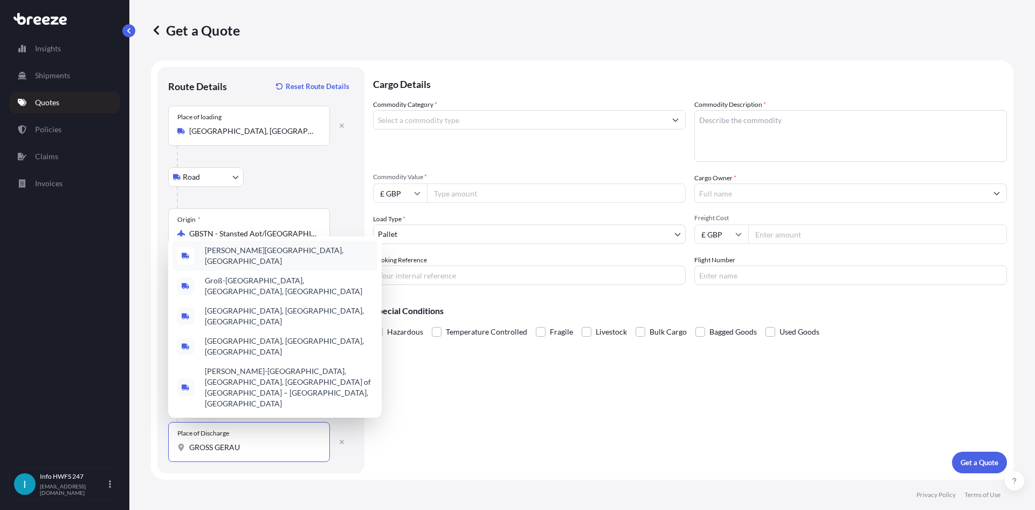
click at [273, 266] on span "[PERSON_NAME][GEOGRAPHIC_DATA], [GEOGRAPHIC_DATA]" at bounding box center [289, 256] width 168 height 22
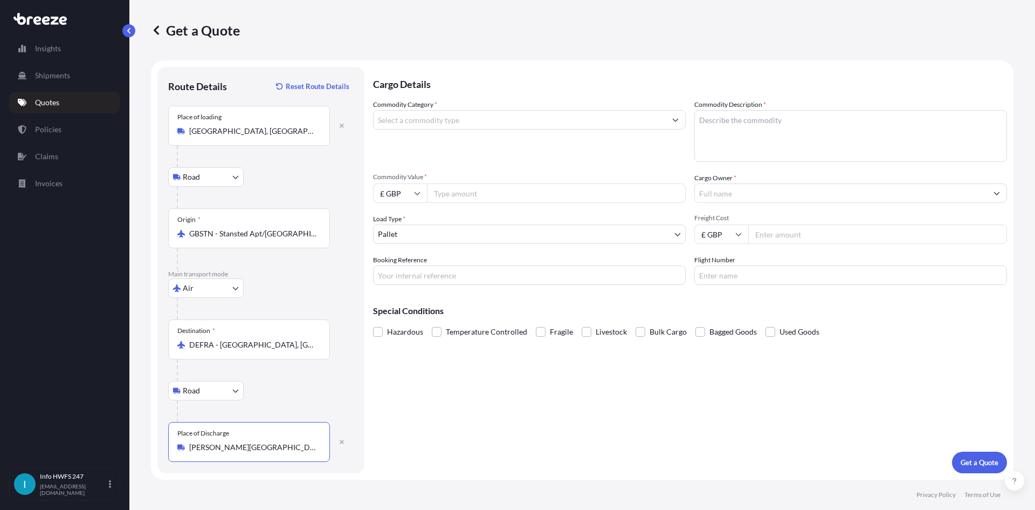
type input "[PERSON_NAME][GEOGRAPHIC_DATA], [GEOGRAPHIC_DATA]"
click at [480, 125] on input "Commodity Category *" at bounding box center [520, 119] width 292 height 19
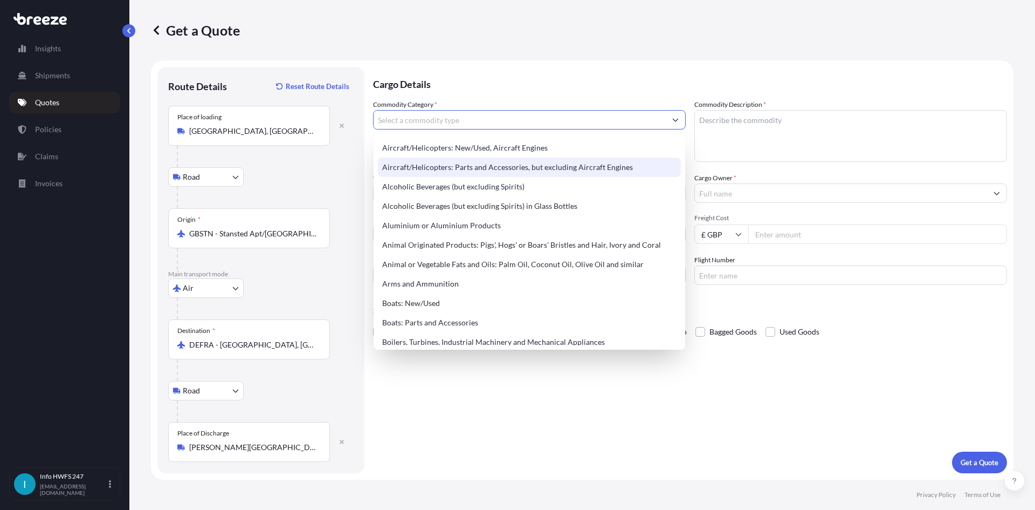
click at [487, 161] on div "Aircraft/Helicopters: Parts and Accessories, but excluding Aircraft Engines" at bounding box center [529, 166] width 303 height 19
type input "Aircraft/Helicopters: Parts and Accessories, but excluding Aircraft Engines"
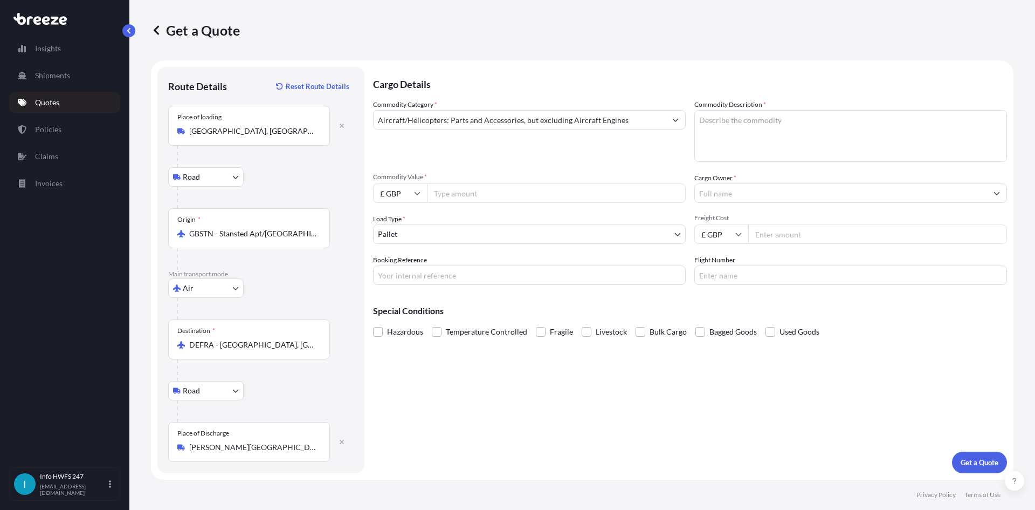
click at [837, 141] on textarea "Commodity Description *" at bounding box center [850, 136] width 313 height 52
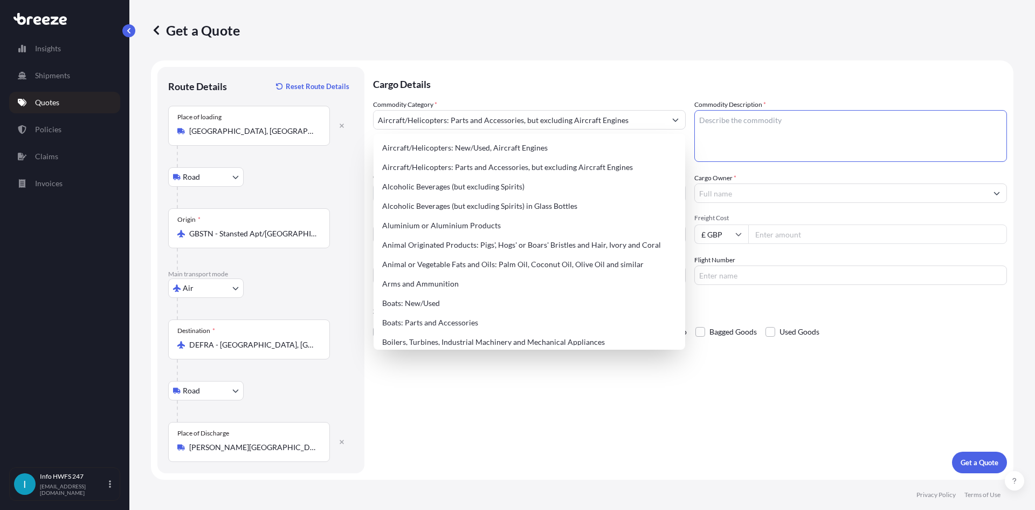
paste textarea "CIVIL AIRCRAFT PART - CREW OXYGEN MASK"
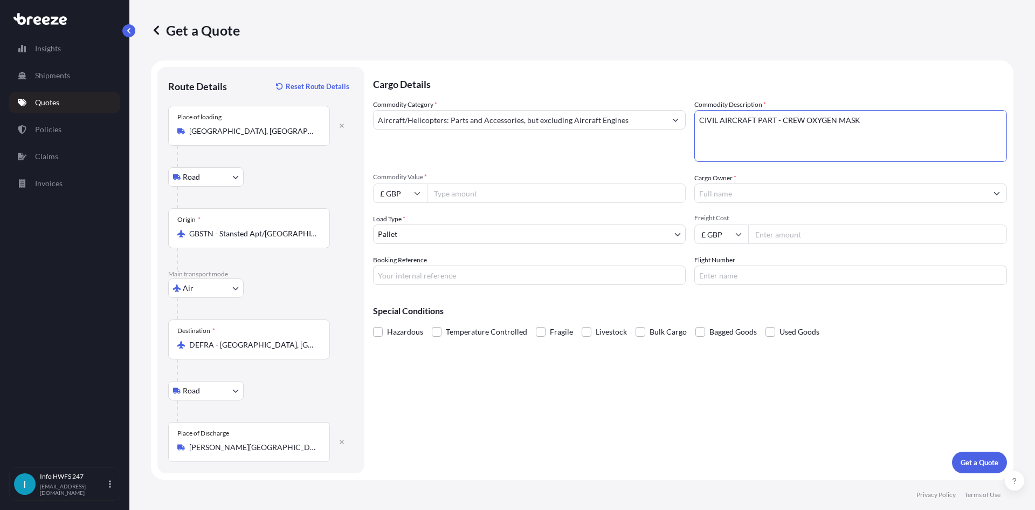
type textarea "CIVIL AIRCRAFT PART - CREW OXYGEN MASK"
click at [380, 191] on input "£ GBP" at bounding box center [400, 192] width 54 height 19
click at [397, 265] on div "$ USD" at bounding box center [399, 268] width 45 height 20
type input "$ USD"
click at [794, 195] on input "Cargo Owner *" at bounding box center [841, 192] width 292 height 19
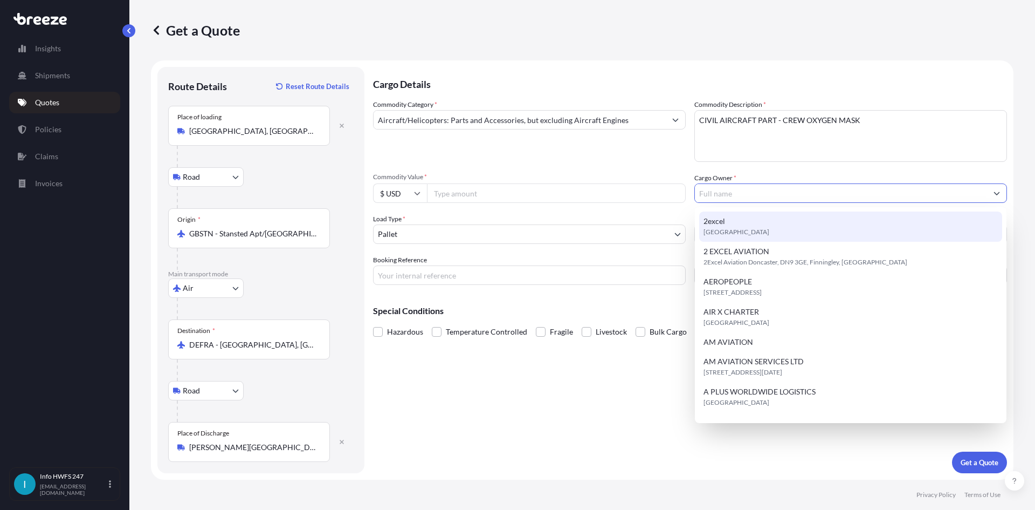
click at [519, 229] on body "140 options available. 15 options available. Insights Shipments Quotes Policies…" at bounding box center [517, 255] width 1035 height 510
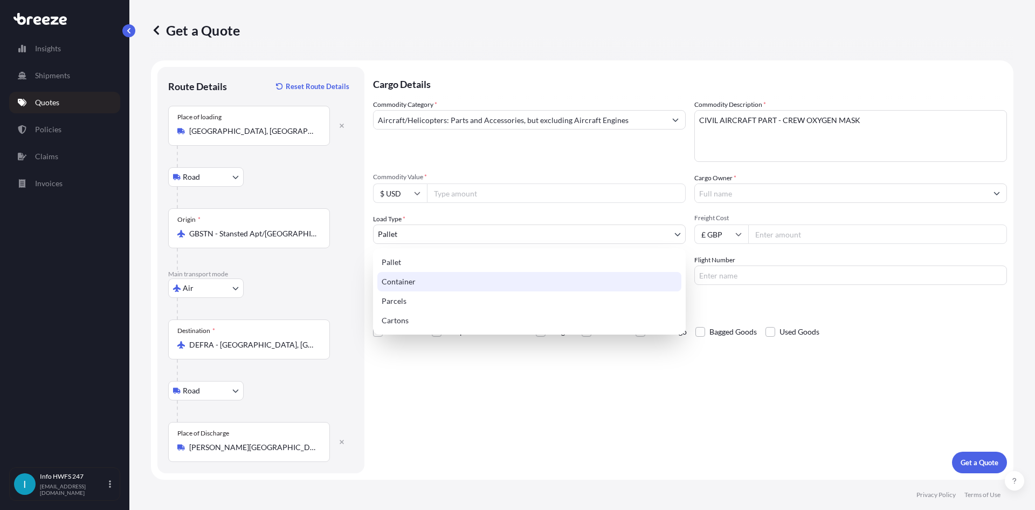
click at [489, 283] on div "Container" at bounding box center [529, 281] width 304 height 19
select select "2"
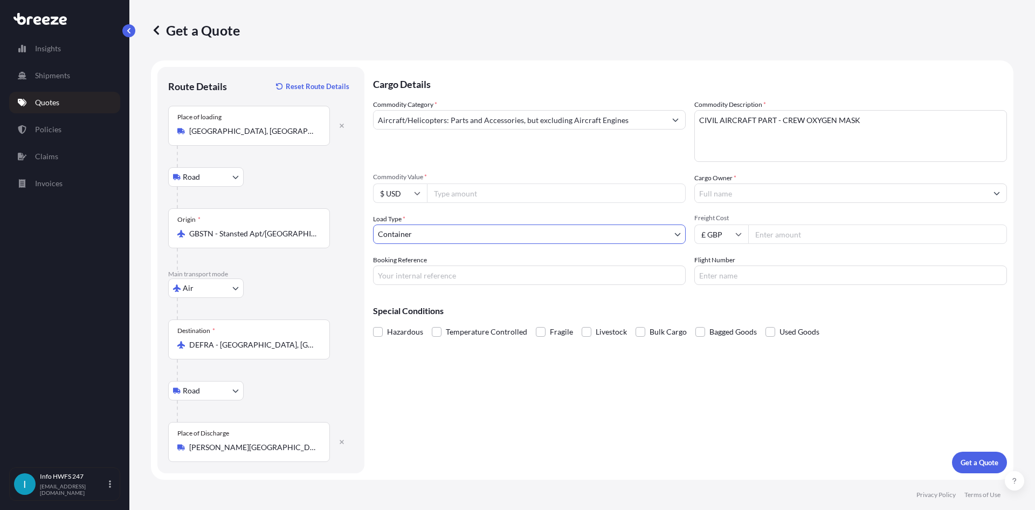
click at [808, 236] on input "Freight Cost" at bounding box center [877, 233] width 259 height 19
click at [725, 233] on input "£ GBP" at bounding box center [721, 233] width 54 height 19
click at [726, 308] on div "$ USD" at bounding box center [721, 309] width 45 height 20
type input "$ USD"
click at [534, 197] on input "Commodity Value *" at bounding box center [556, 192] width 259 height 19
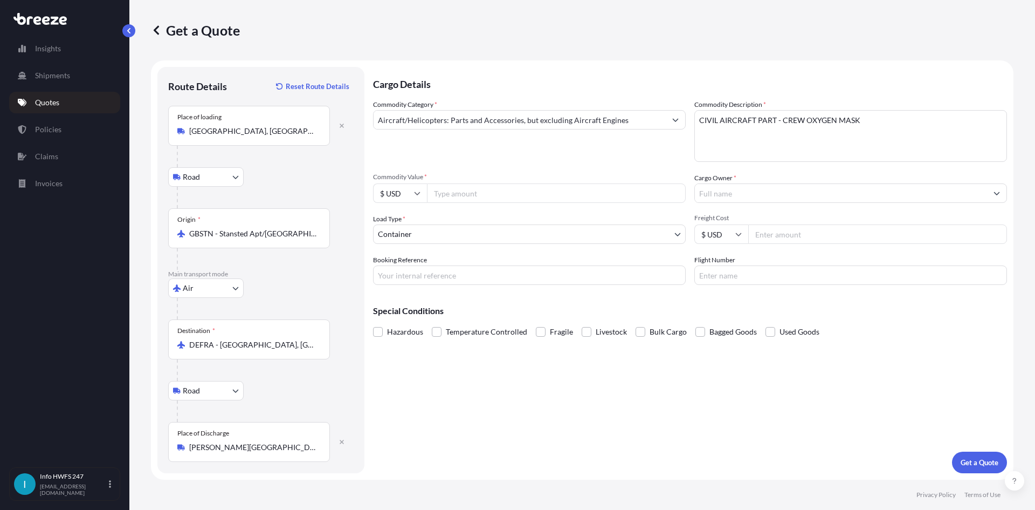
paste input "24093.00"
type input "24093.00"
click at [724, 194] on input "Cargo Owner *" at bounding box center [841, 192] width 292 height 19
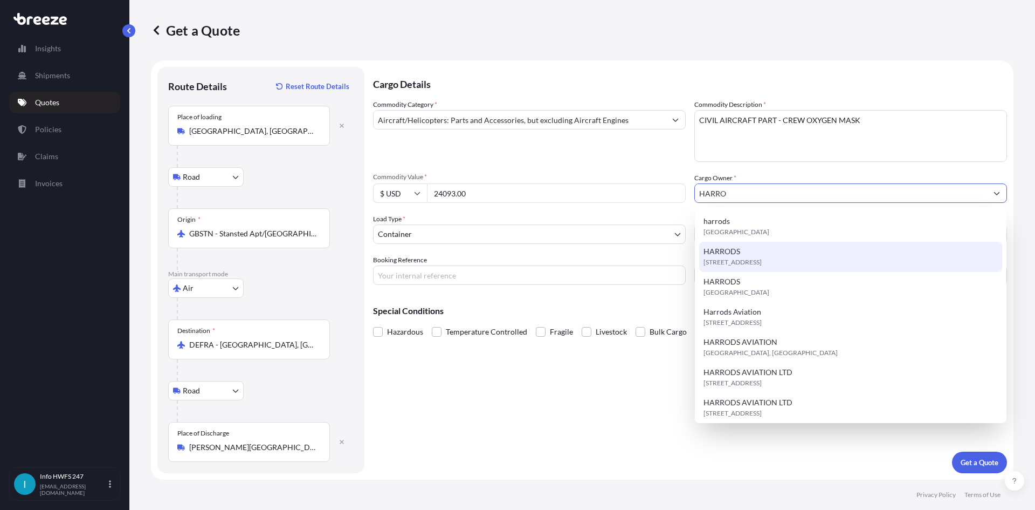
click at [755, 260] on span "[STREET_ADDRESS]" at bounding box center [733, 262] width 58 height 11
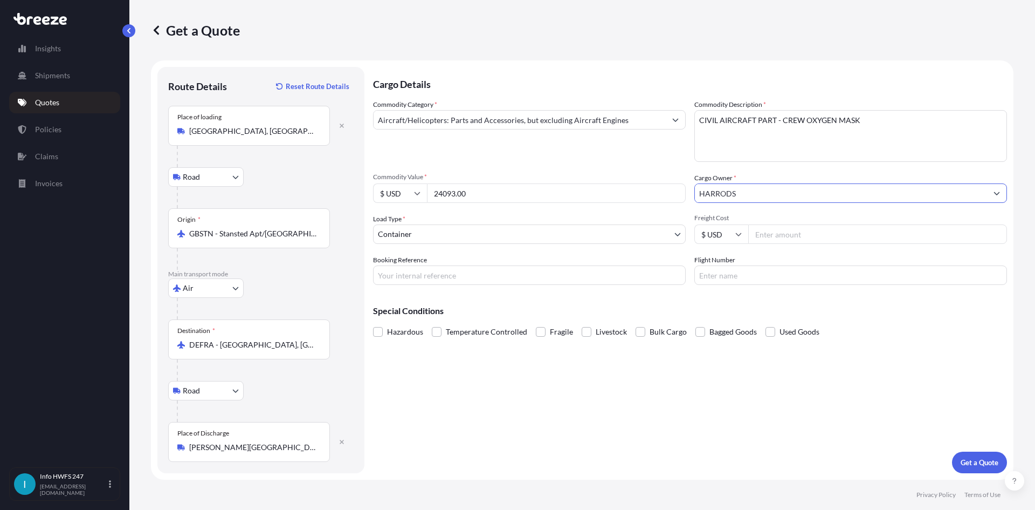
type input "HARRODS"
click at [407, 270] on input "Booking Reference" at bounding box center [529, 274] width 313 height 19
click at [517, 276] on input "Booking Reference" at bounding box center [529, 274] width 313 height 19
paste input "HE168041"
type input "HE168041"
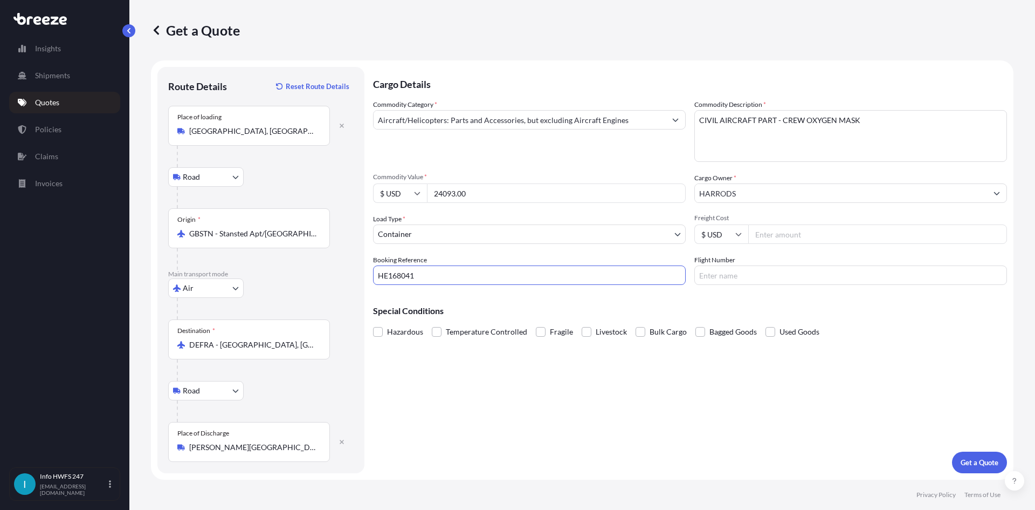
click at [763, 280] on input "Flight Number" at bounding box center [850, 274] width 313 height 19
type input "DHL"
click at [731, 414] on div "Cargo Details Commodity Category * Aircraft/Helicopters: Parts and Accessories,…" at bounding box center [690, 270] width 634 height 406
click at [565, 379] on div "Cargo Details Commodity Category * Aircraft/Helicopters: Parts and Accessories,…" at bounding box center [690, 270] width 634 height 406
click at [963, 457] on p "Get a Quote" at bounding box center [980, 462] width 38 height 11
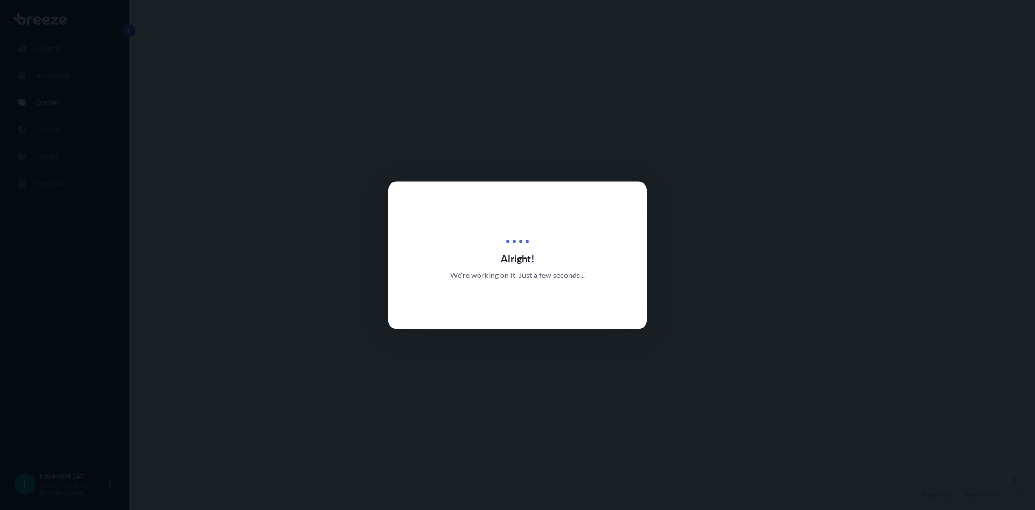
select select "Road"
select select "Air"
select select "Road"
select select "2"
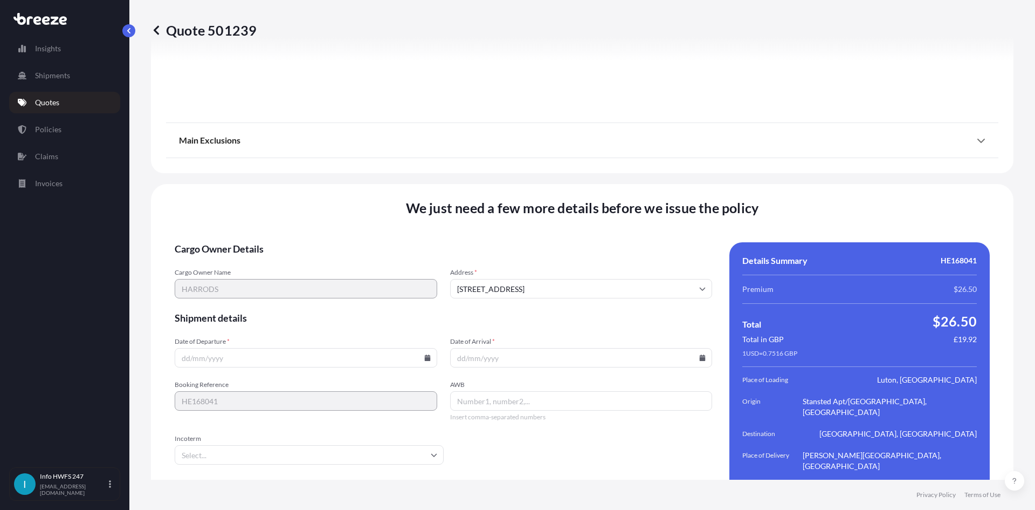
scroll to position [1406, 0]
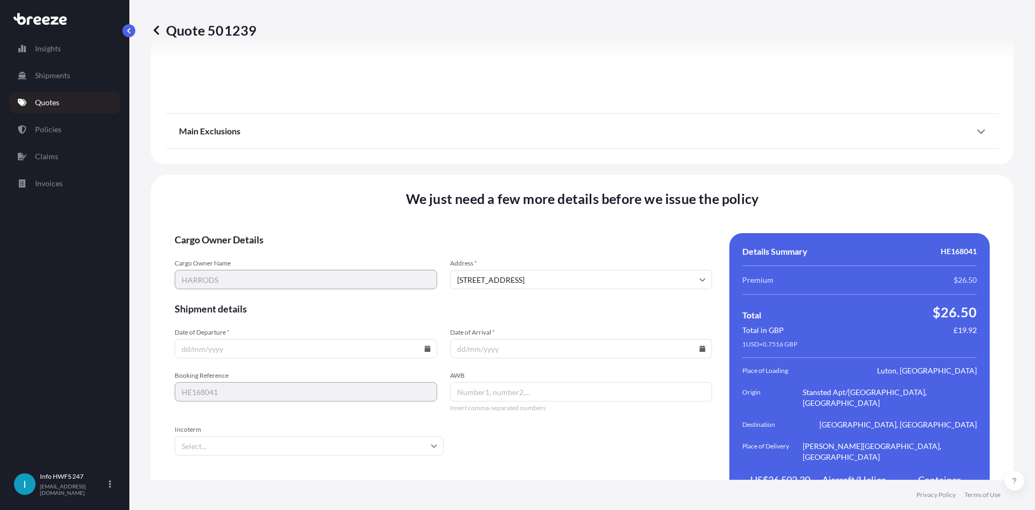
click at [274, 339] on input "Date of Departure *" at bounding box center [306, 348] width 263 height 19
click at [426, 345] on icon at bounding box center [427, 348] width 6 height 6
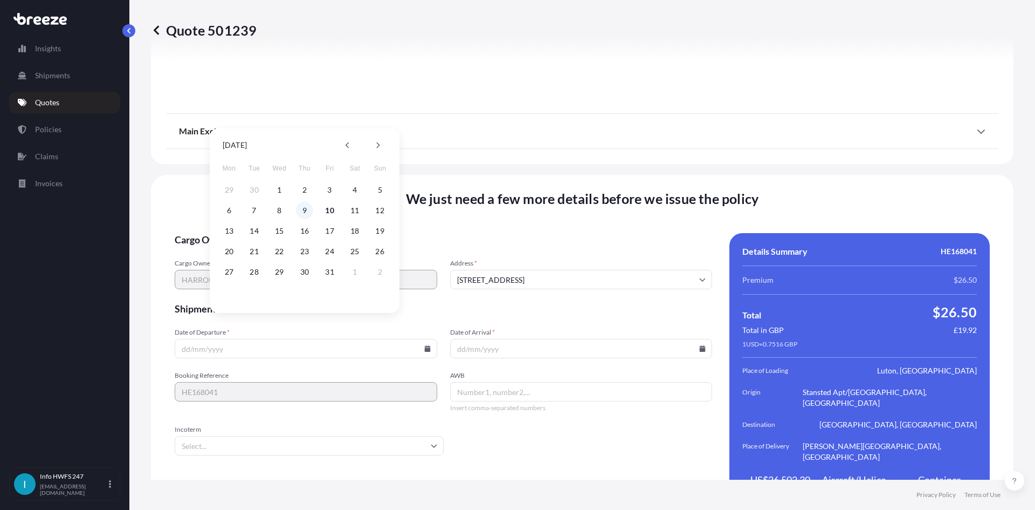
click at [305, 214] on button "9" at bounding box center [304, 210] width 17 height 17
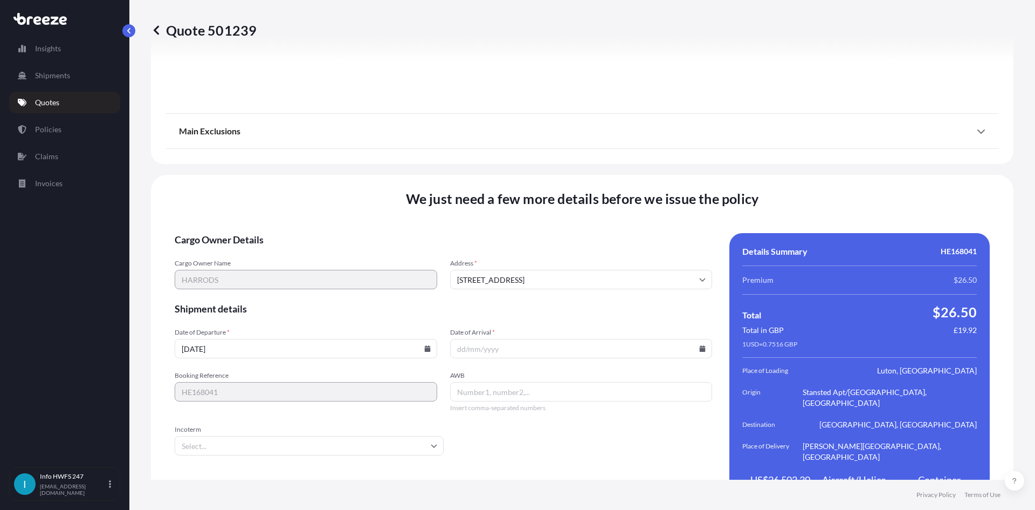
type input "[DATE]"
click at [700, 345] on icon at bounding box center [703, 348] width 6 height 6
click at [580, 234] on button "16" at bounding box center [577, 230] width 17 height 17
type input "[DATE]"
click at [507, 382] on input "AWB" at bounding box center [581, 391] width 263 height 19
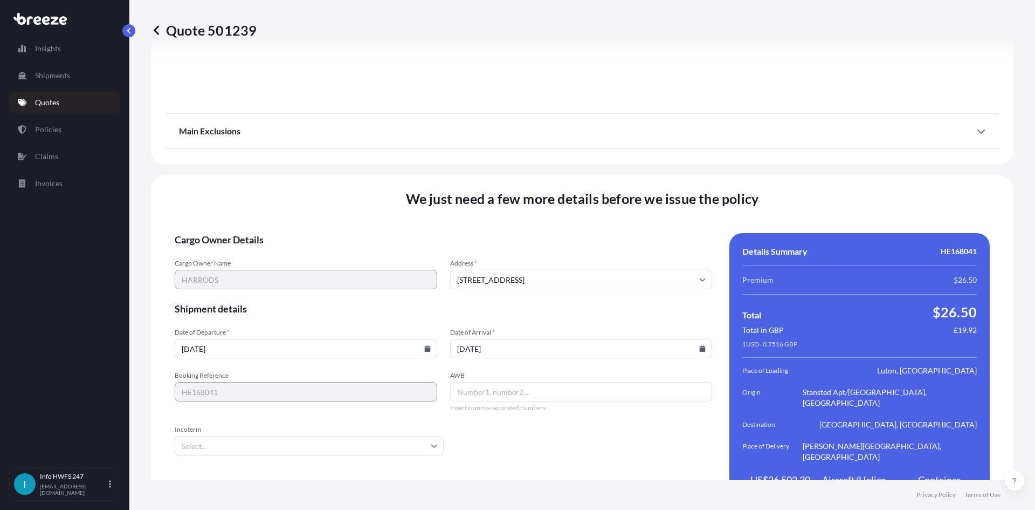
drag, startPoint x: 535, startPoint y: 369, endPoint x: 370, endPoint y: 395, distance: 166.4
click at [535, 382] on input "AWB" at bounding box center [581, 391] width 263 height 19
paste input "3091212003"
type input "3091212003"
click at [318, 436] on input "Incoterm" at bounding box center [309, 445] width 269 height 19
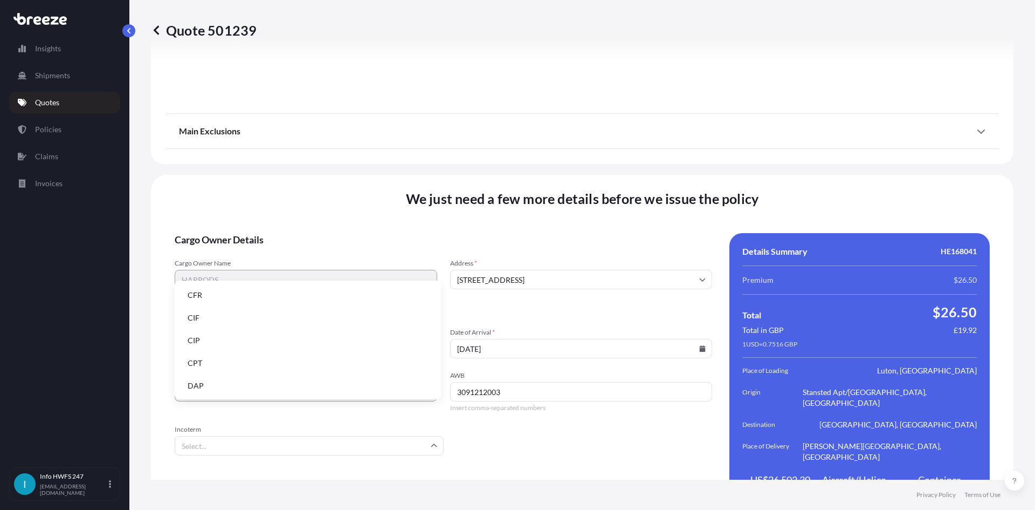
click at [289, 383] on li "DAP" at bounding box center [308, 385] width 258 height 20
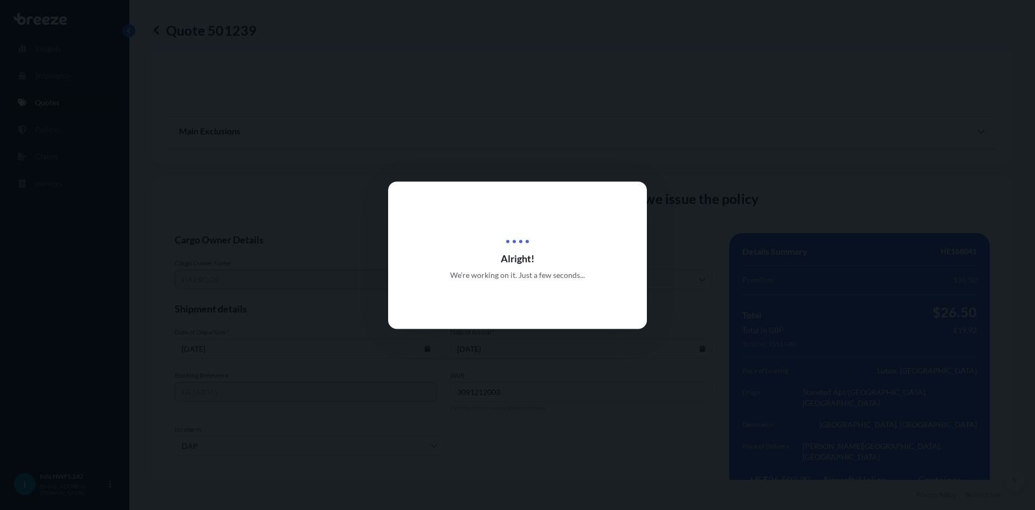
scroll to position [92, 0]
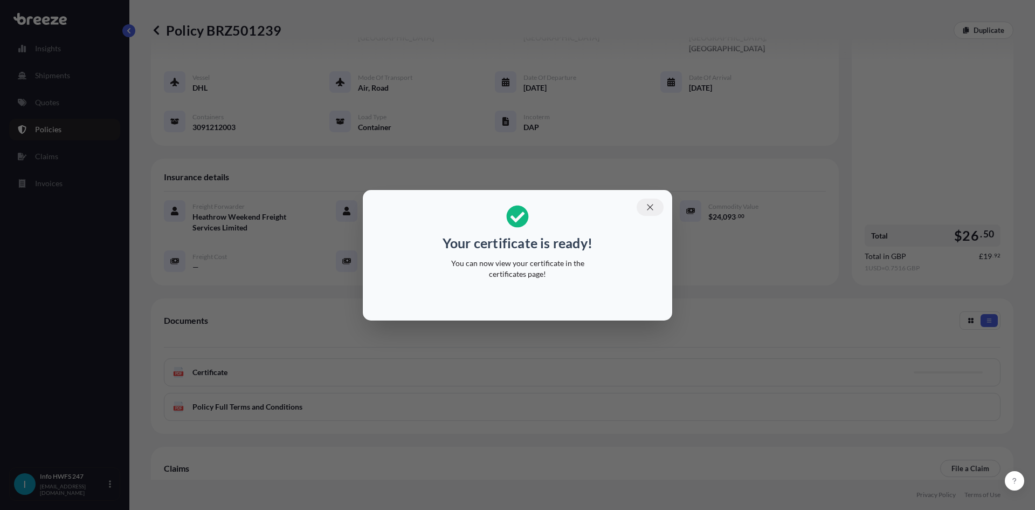
click at [652, 204] on icon "button" at bounding box center [650, 207] width 6 height 6
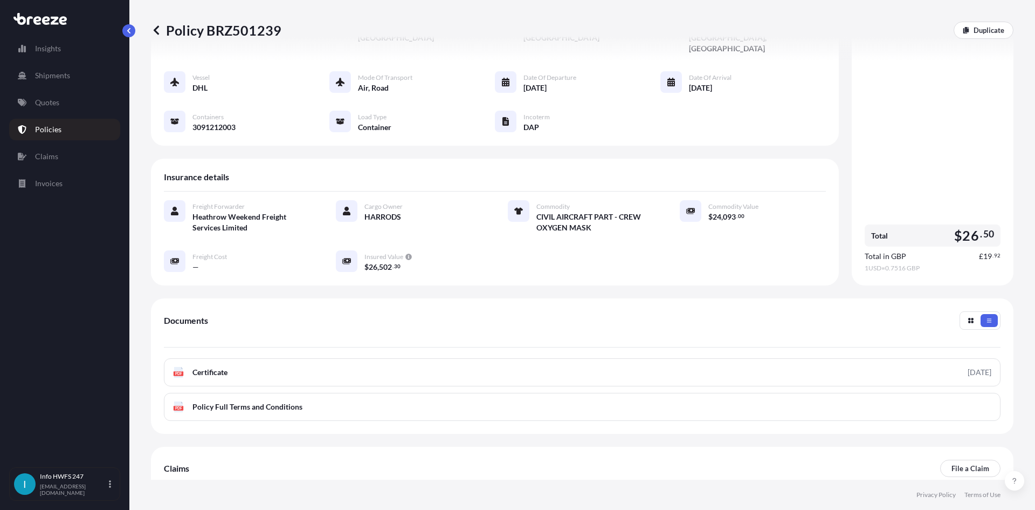
click at [419, 364] on div "PDF Certificate [DATE] PDF Policy Full Terms and Conditions" at bounding box center [582, 389] width 837 height 63
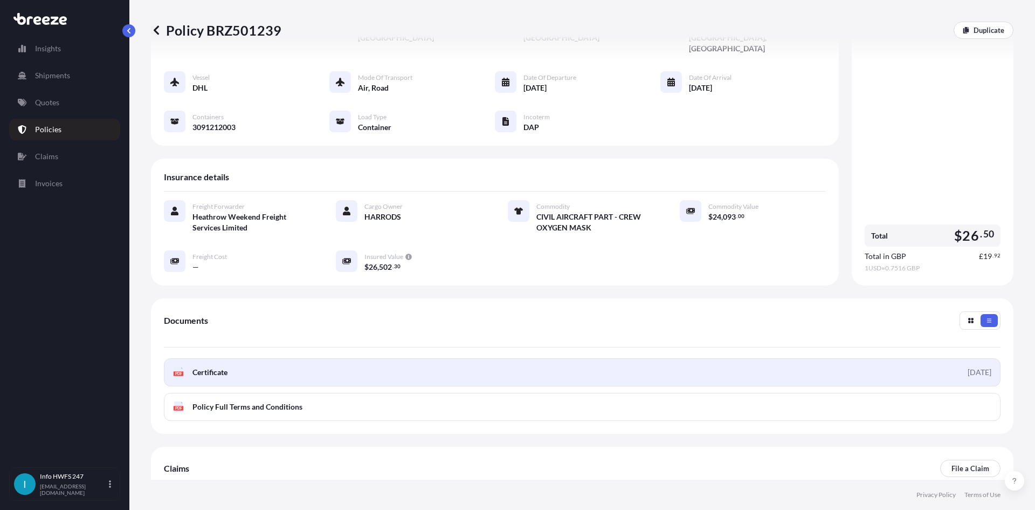
click at [412, 358] on link "PDF Certificate [DATE]" at bounding box center [582, 372] width 837 height 28
